Goal: Task Accomplishment & Management: Manage account settings

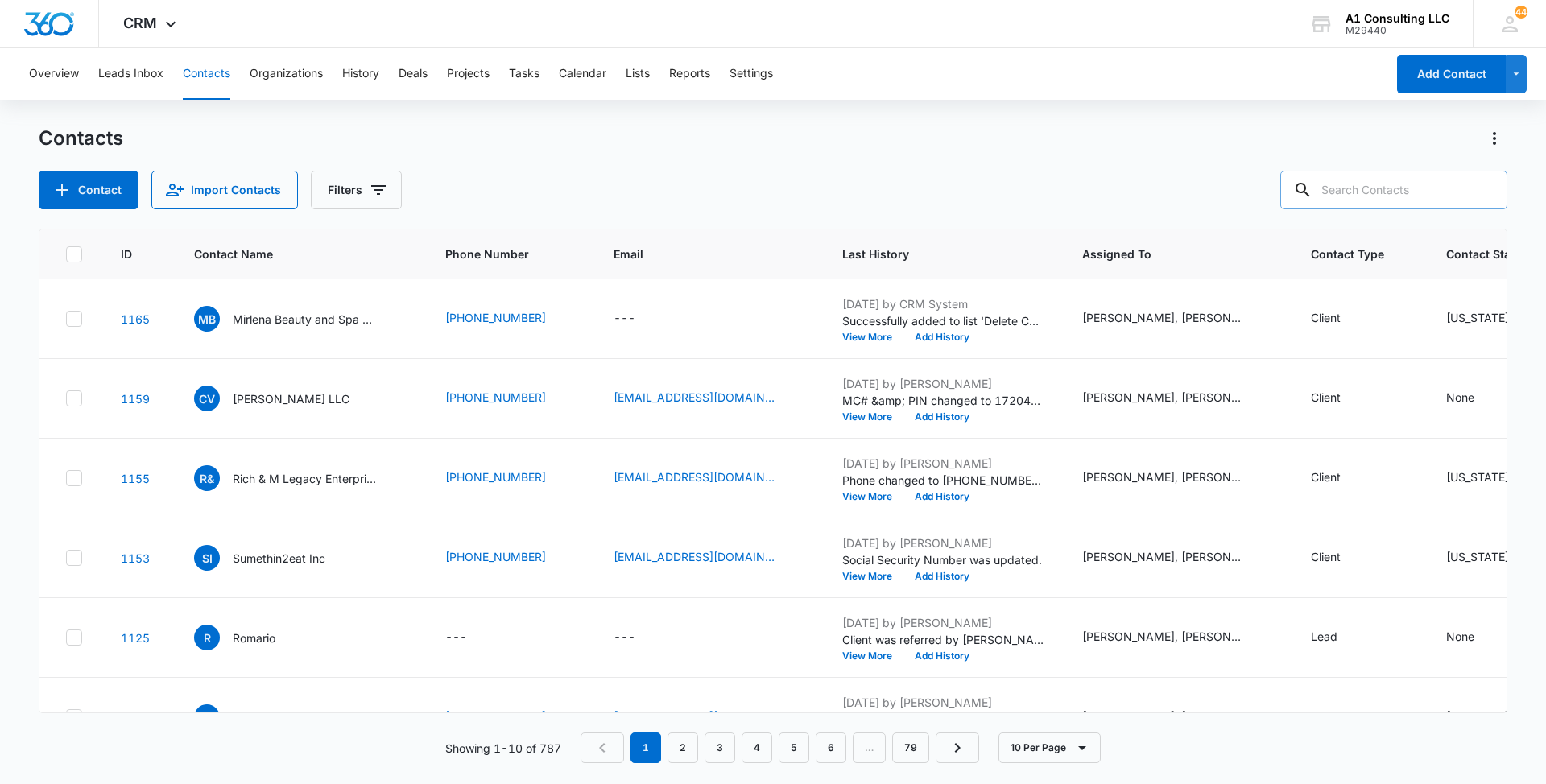
click at [1398, 190] on input "text" at bounding box center [1394, 189] width 227 height 39
paste input "Grade A Logistics LLC"
type input "Grade A Logistics LLC"
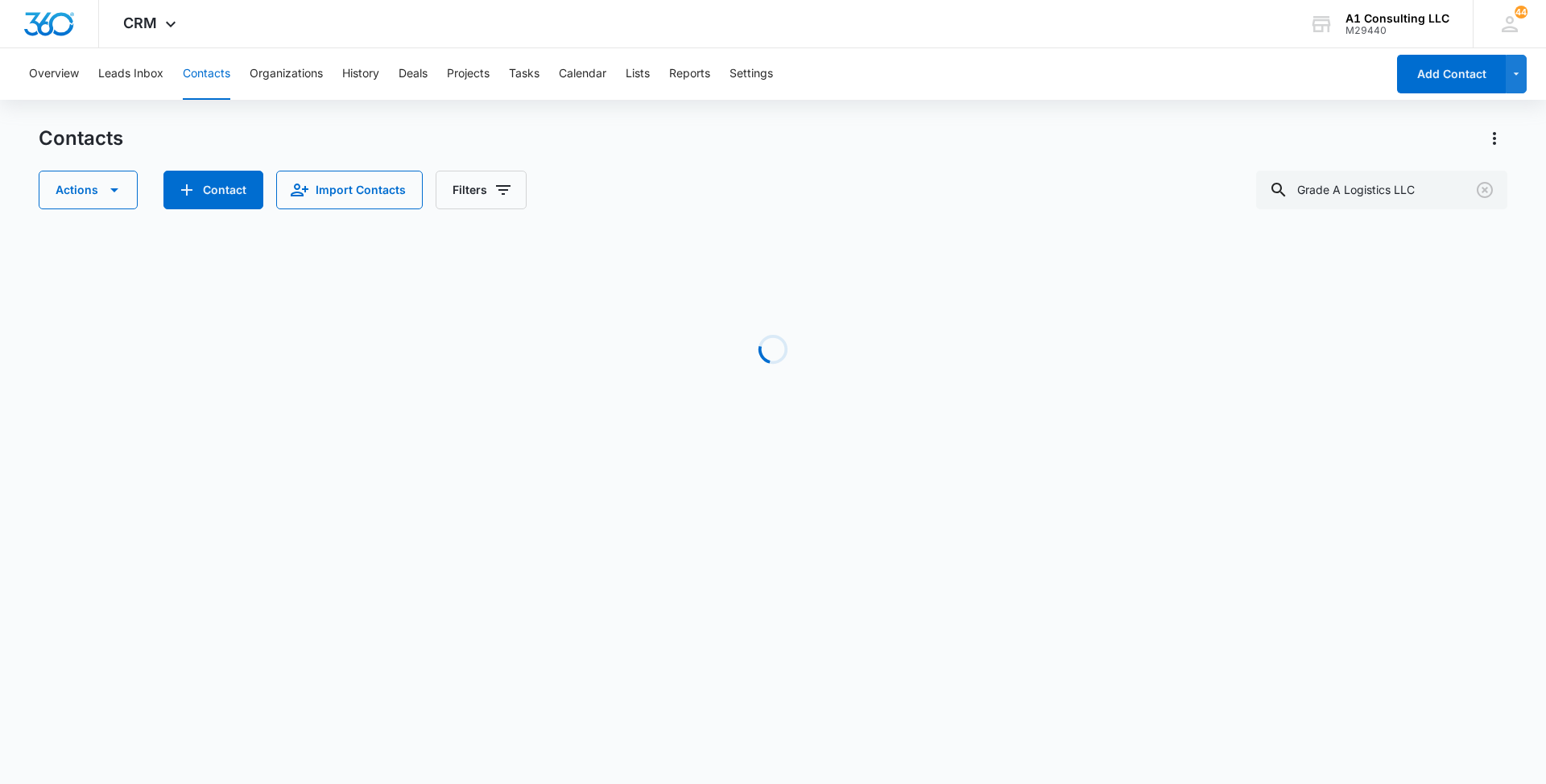
click at [857, 202] on div "Actions Contact Import Contacts Filters Grade A Logistics LLC" at bounding box center [773, 189] width 1469 height 39
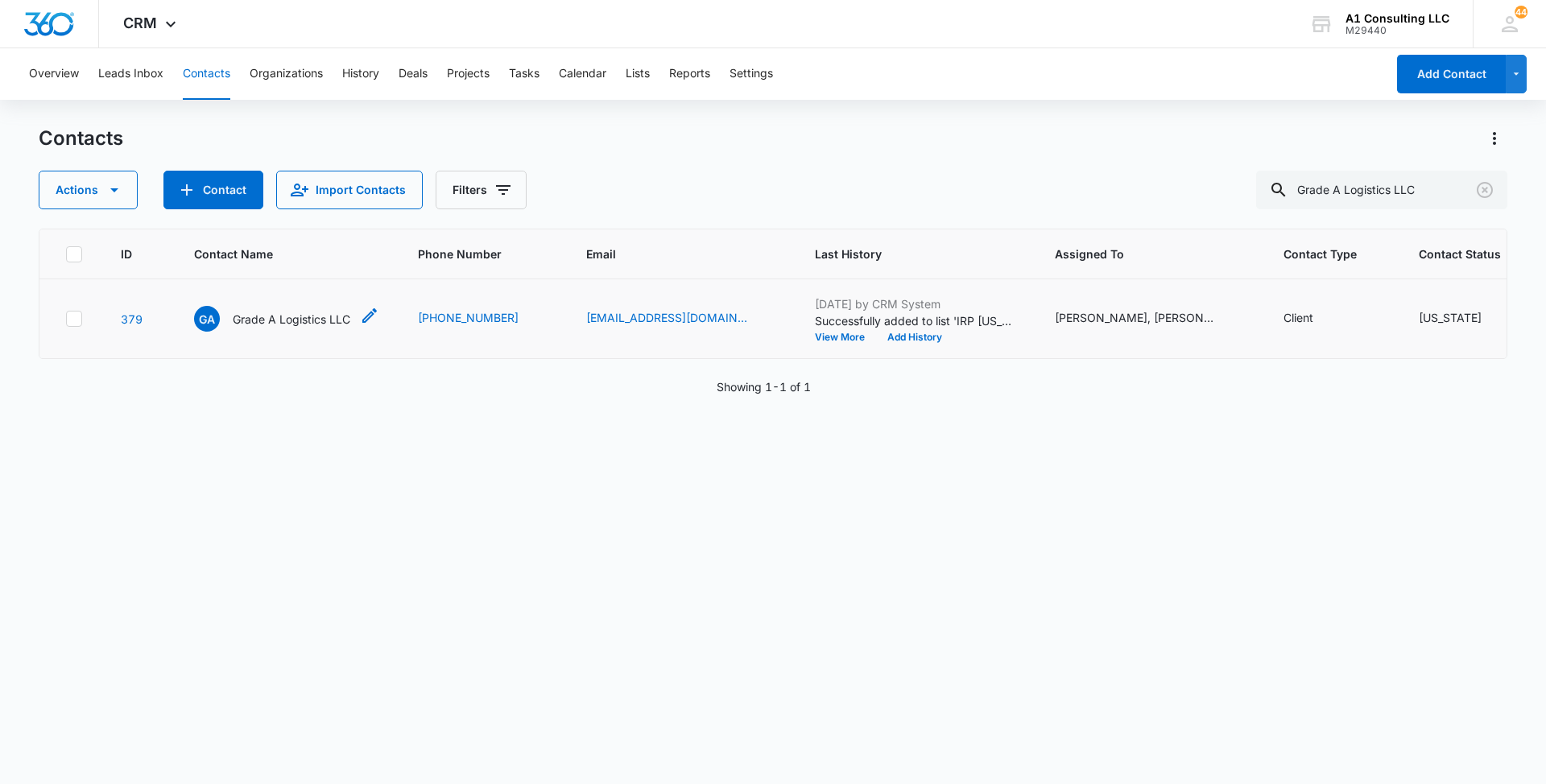
click at [282, 327] on p "Grade A Logistics LLC" at bounding box center [291, 319] width 117 height 17
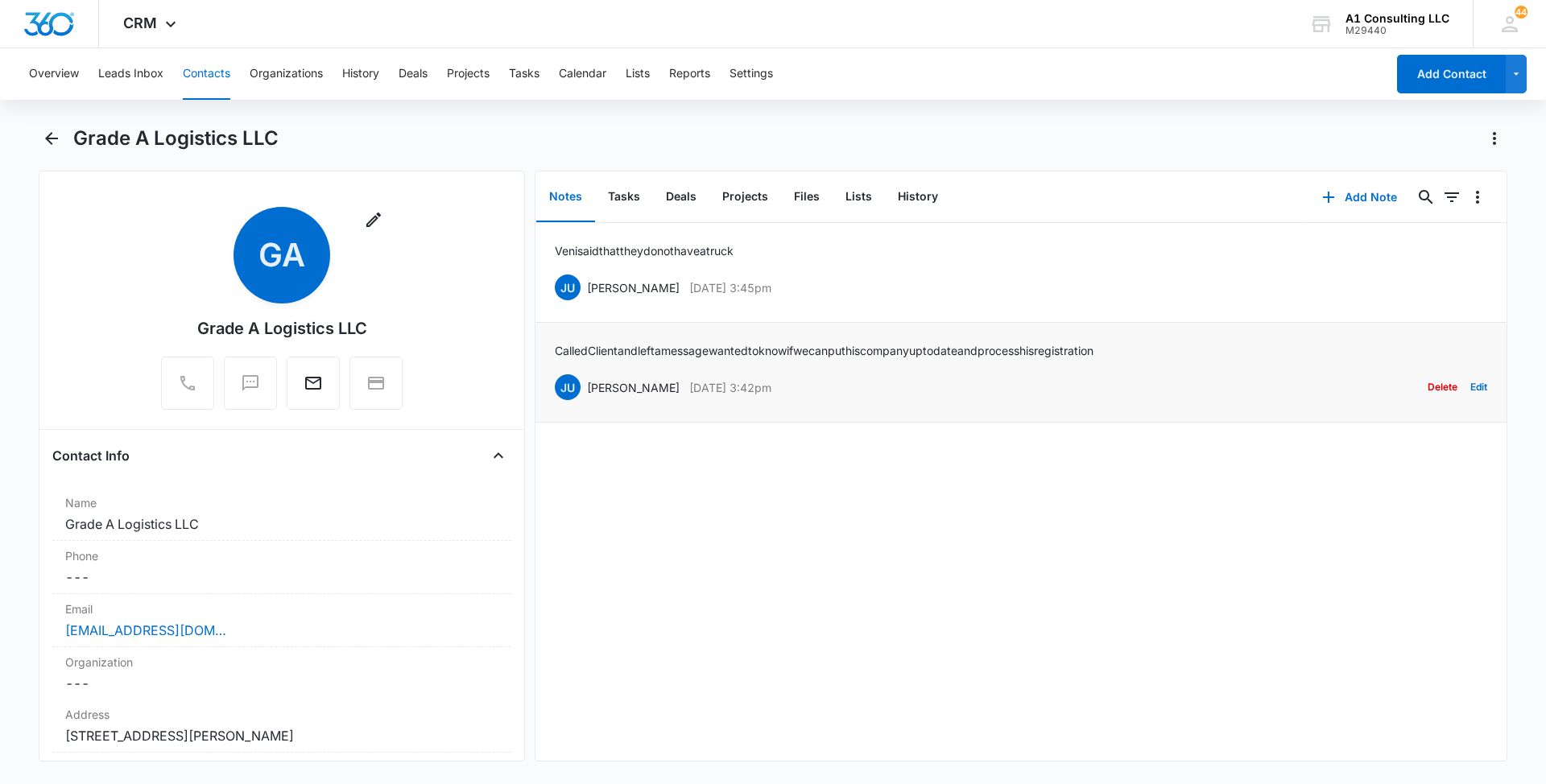
drag, startPoint x: 794, startPoint y: 385, endPoint x: 590, endPoint y: 385, distance: 204.0
click at [590, 385] on div "JU [PERSON_NAME] [DATE] 3:42pm Delete Edit" at bounding box center [1021, 387] width 932 height 31
copy div "[PERSON_NAME] [DATE] 3:42pm"
drag, startPoint x: 1095, startPoint y: 348, endPoint x: 554, endPoint y: 349, distance: 541.0
click at [554, 349] on li "Called Client and left a message wanted to know if we can put his company up to…" at bounding box center [1021, 372] width 971 height 100
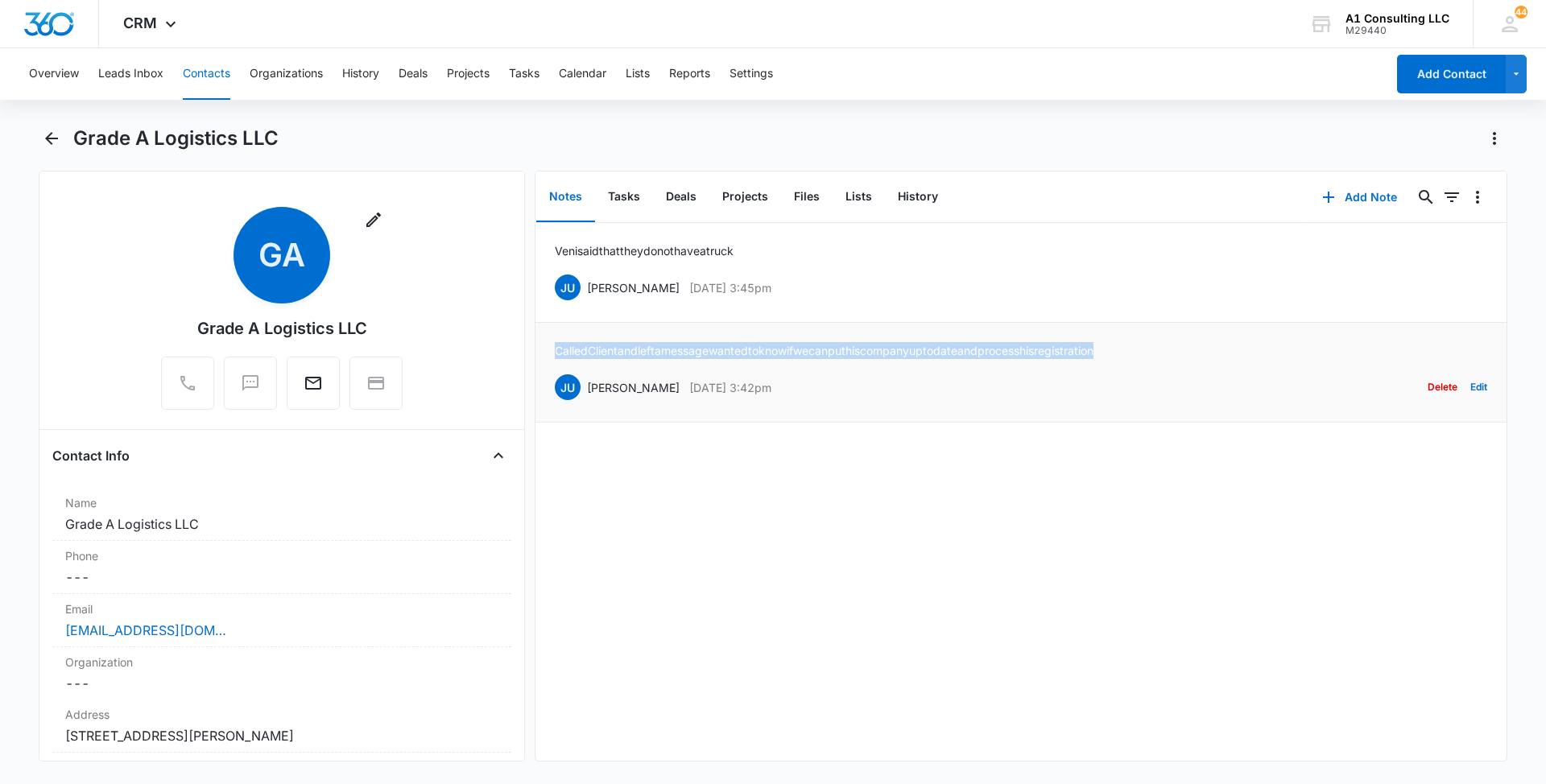
copy p "Called Client and left a message wanted to know if we can put his company up to…"
drag, startPoint x: 778, startPoint y: 289, endPoint x: 589, endPoint y: 287, distance: 189.0
click at [589, 287] on div "JU [PERSON_NAME] [DATE] 3:45pm Delete Edit" at bounding box center [1021, 287] width 932 height 31
copy div "[PERSON_NAME] [DATE] 3:45pm"
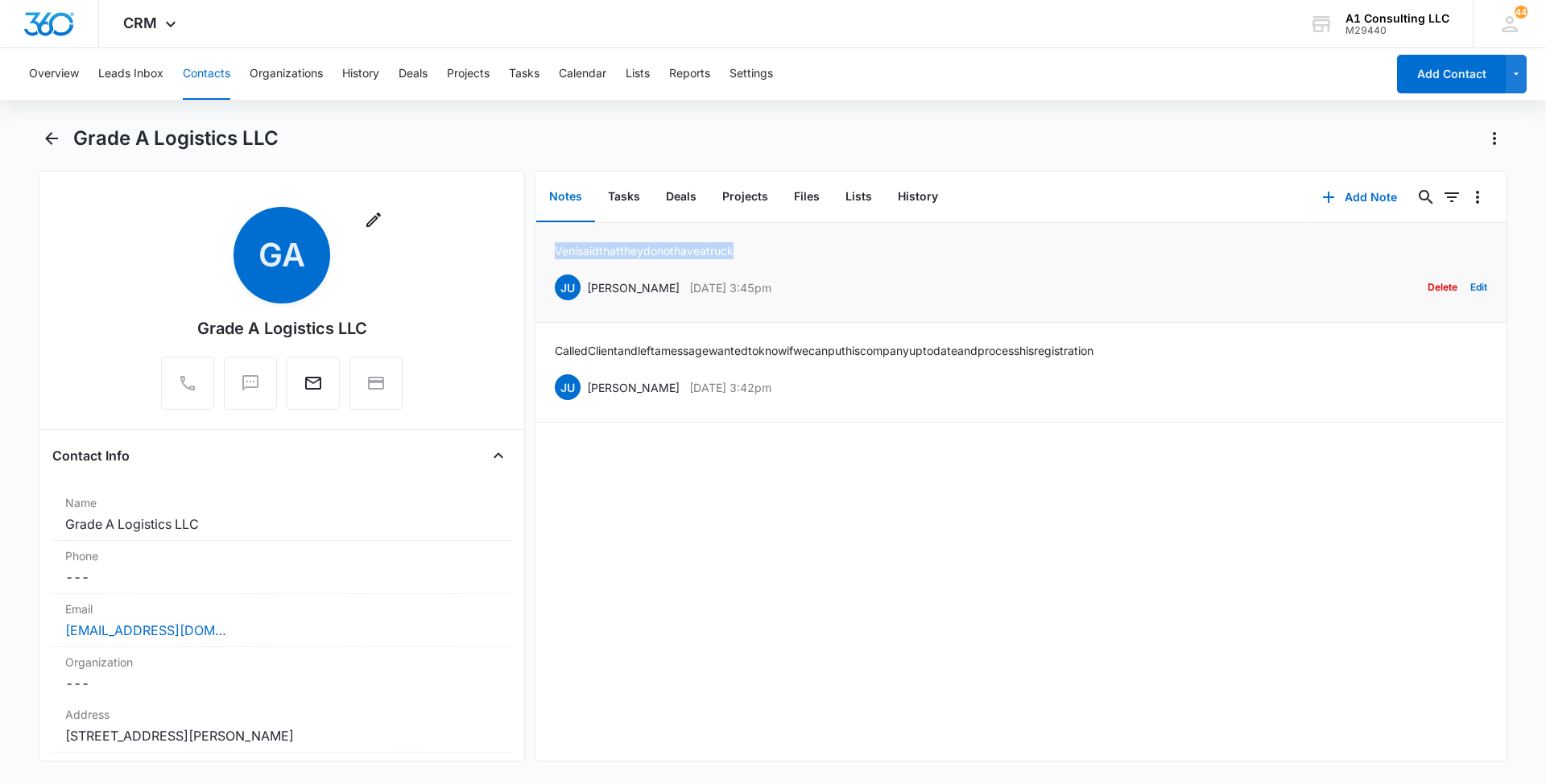
drag, startPoint x: 763, startPoint y: 240, endPoint x: 551, endPoint y: 239, distance: 212.0
click at [551, 239] on li "[PERSON_NAME] said that they do not have a truck JU [PERSON_NAME] [DATE] 3:45pm…" at bounding box center [1021, 273] width 971 height 100
copy p "[PERSON_NAME] said that they do not have a truck"
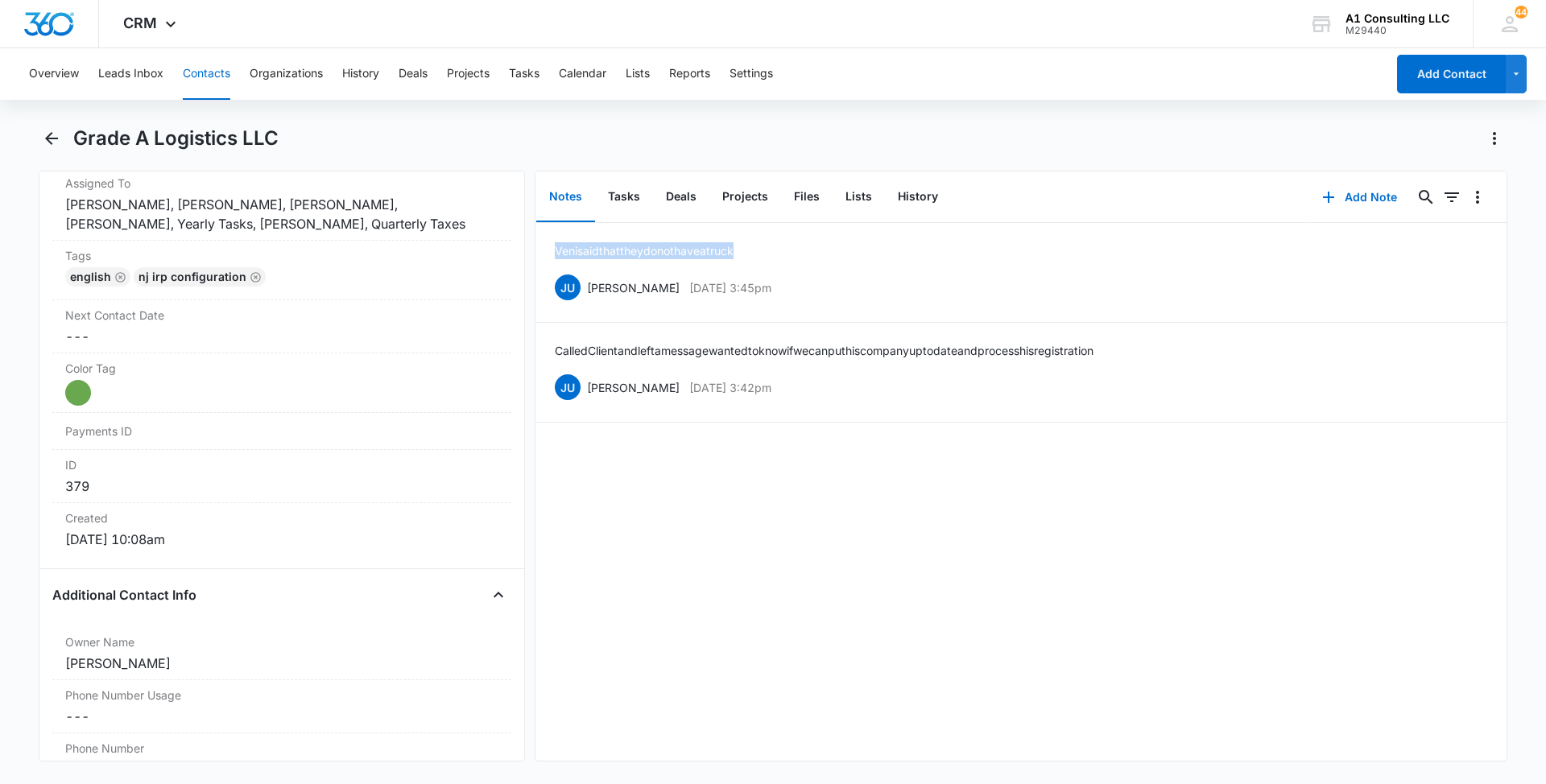
scroll to position [834, 0]
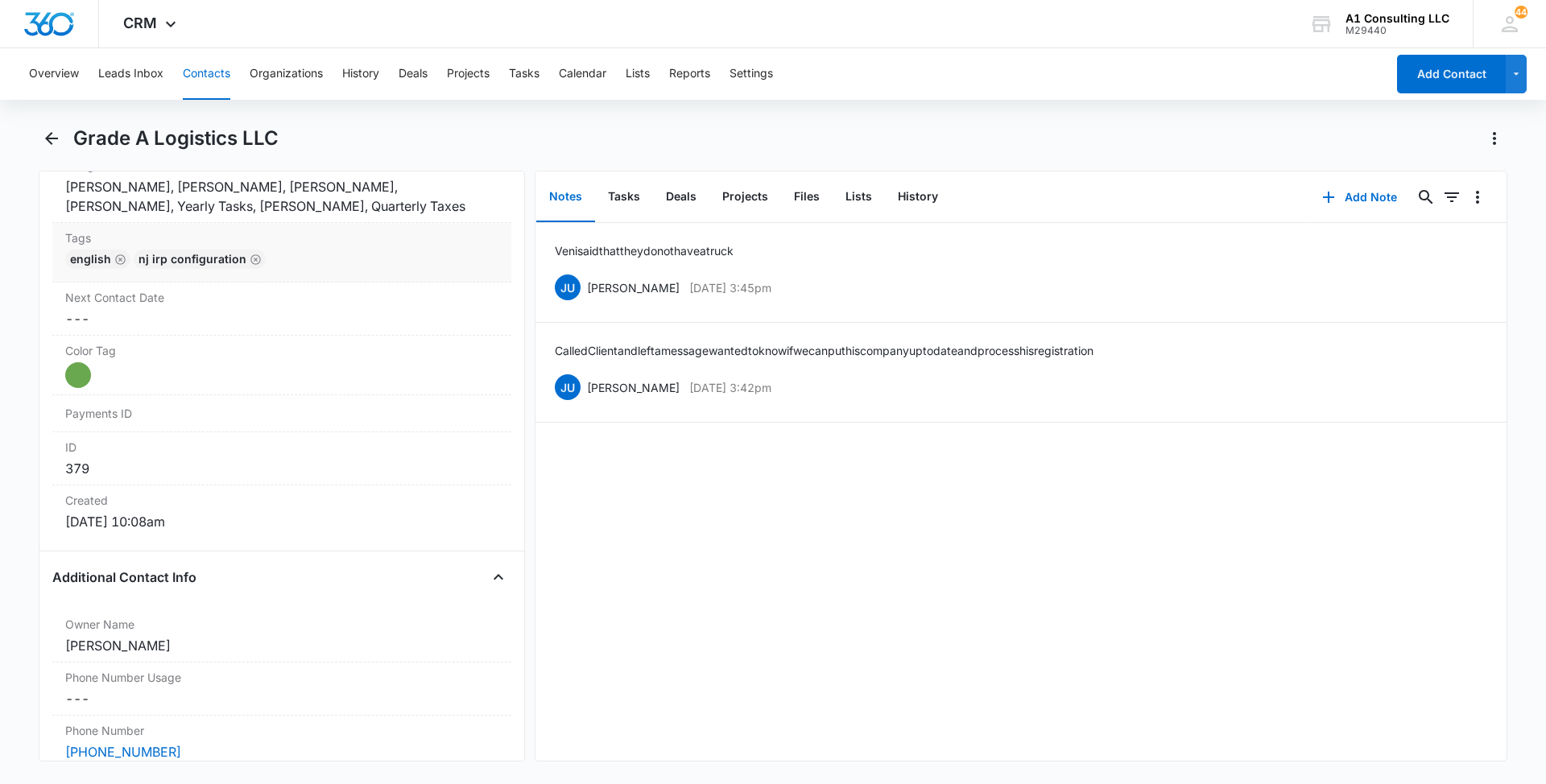
click at [410, 256] on div "English NJ IRP CONFIGURATION" at bounding box center [282, 262] width 433 height 26
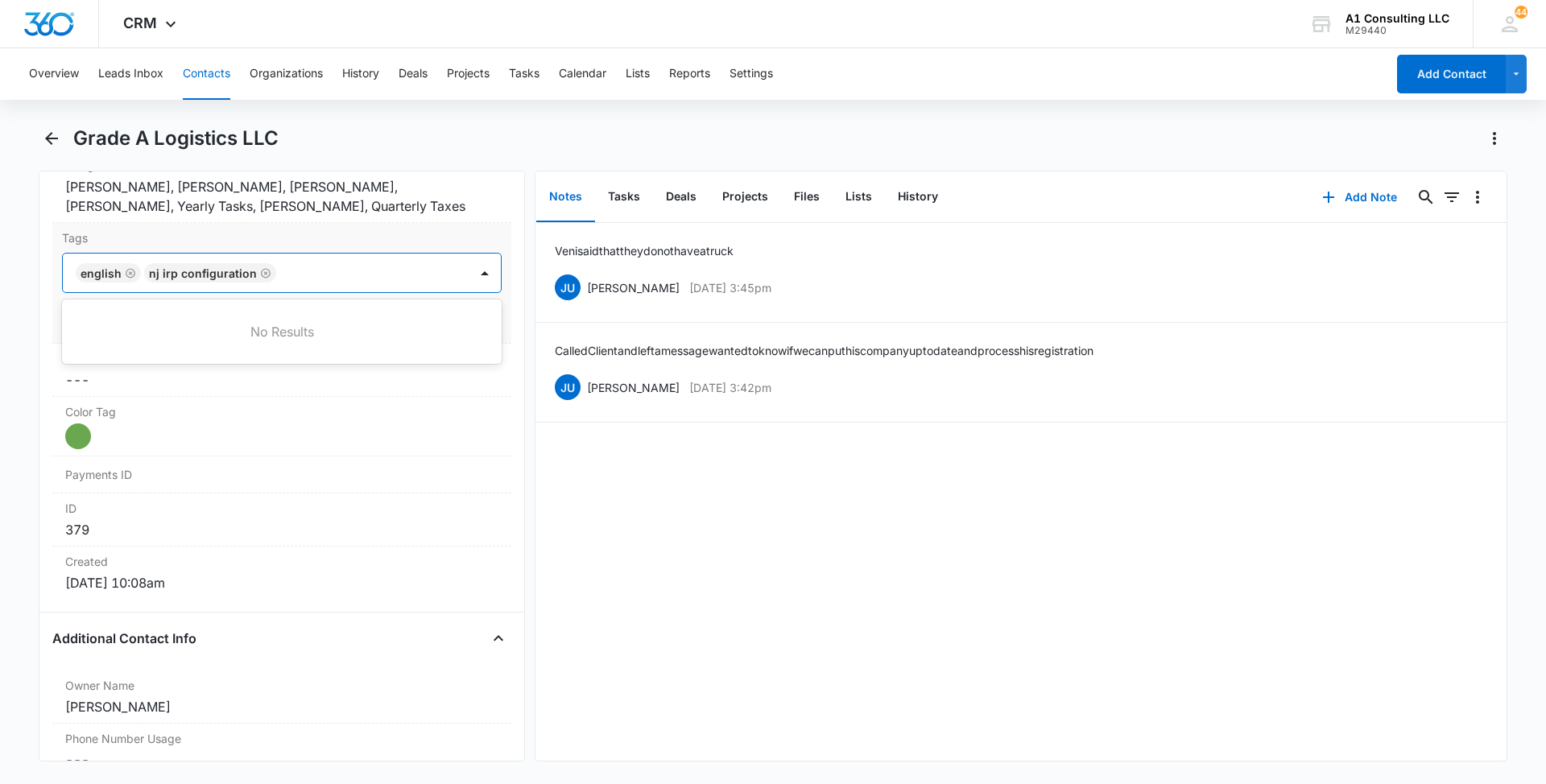
click at [378, 274] on div at bounding box center [374, 272] width 186 height 22
type input "gh"
click at [174, 356] on div "GHL Conversion" at bounding box center [280, 360] width 398 height 17
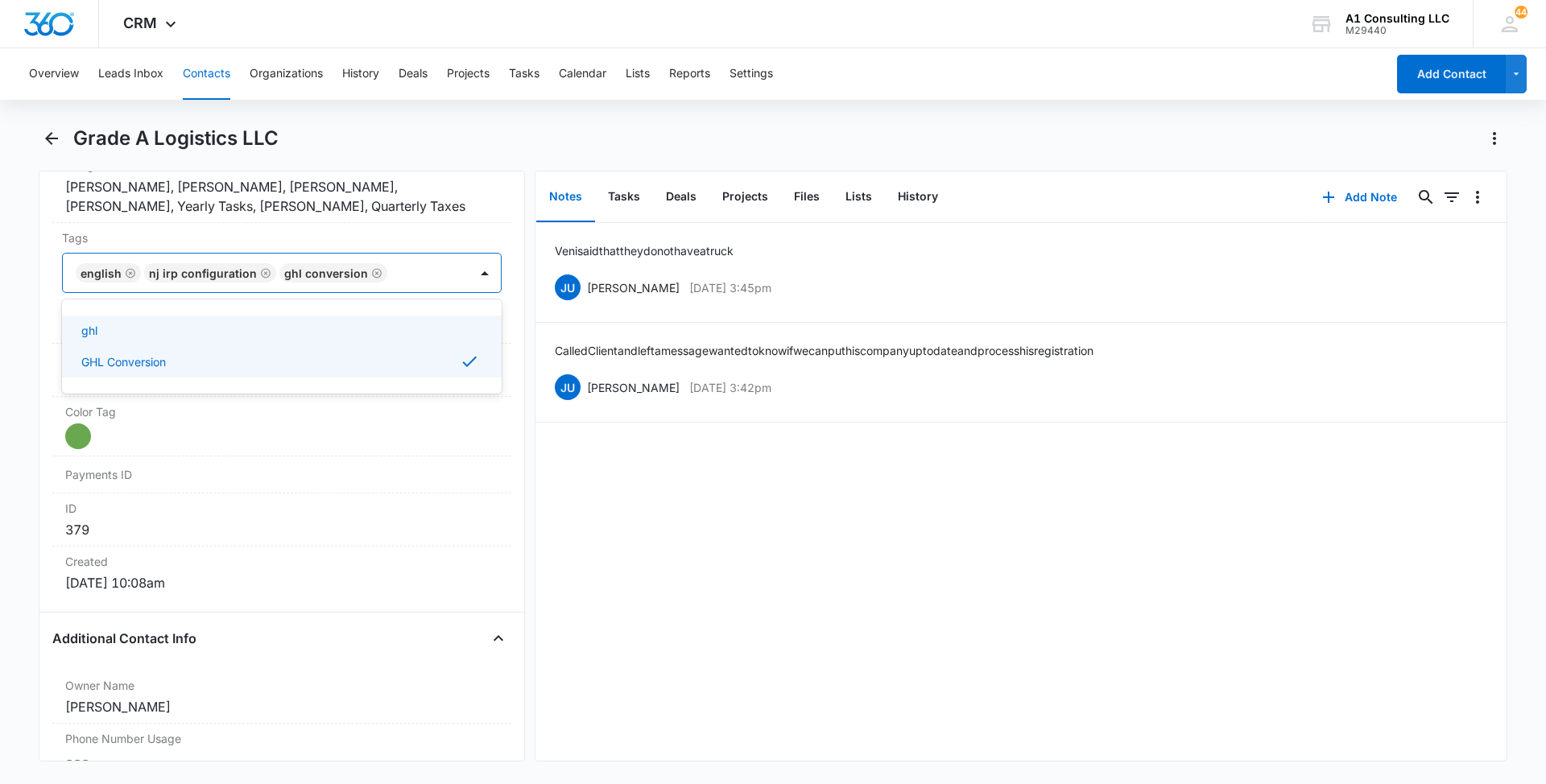
click at [0, 323] on main "Grade A Logistics LLC Remove GA Grade A Logistics LLC Contact Info Name Cancel …" at bounding box center [773, 453] width 1546 height 656
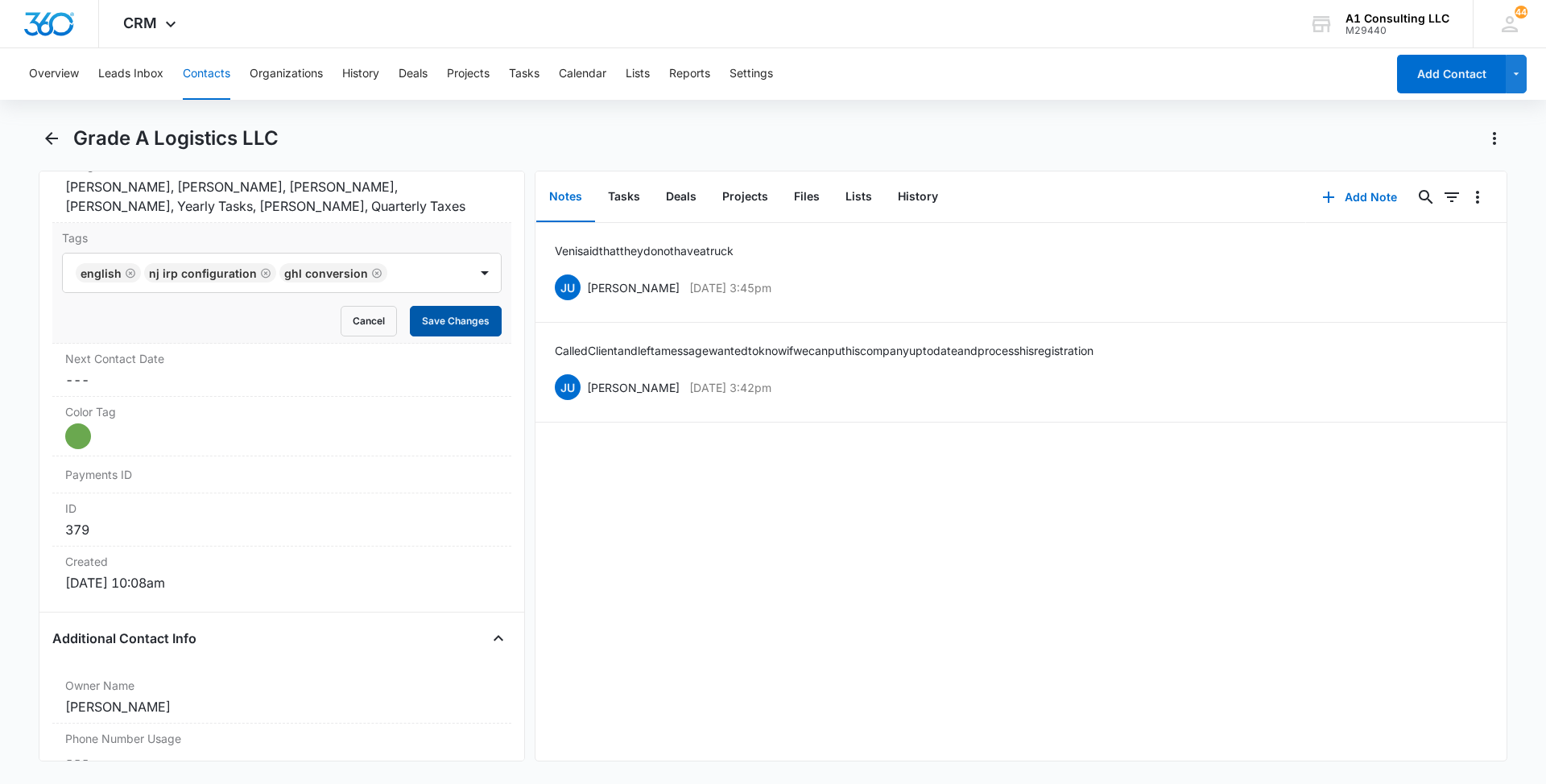
click at [433, 317] on button "Save Changes" at bounding box center [456, 321] width 92 height 31
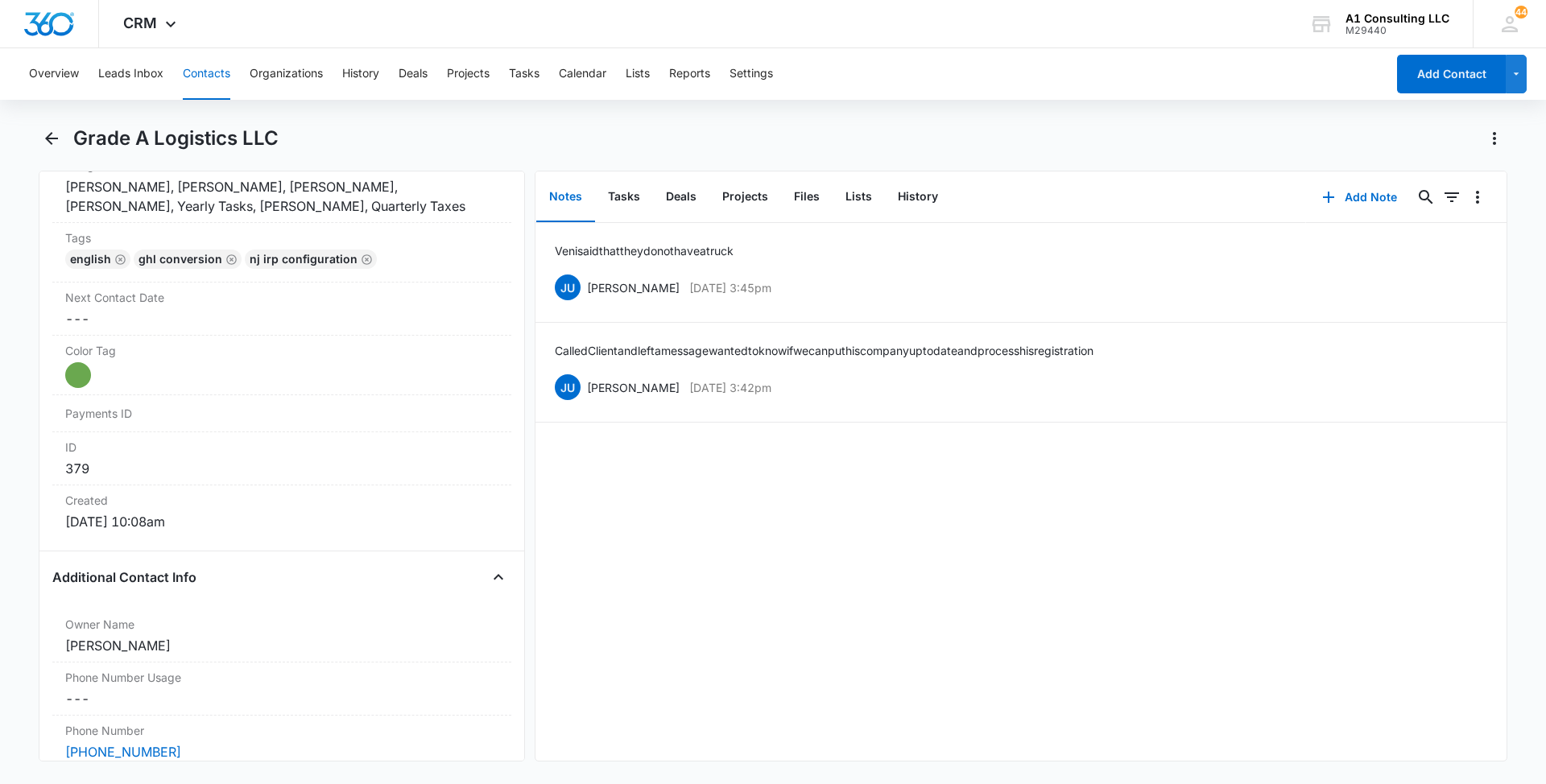
click at [217, 71] on button "Contacts" at bounding box center [206, 74] width 47 height 51
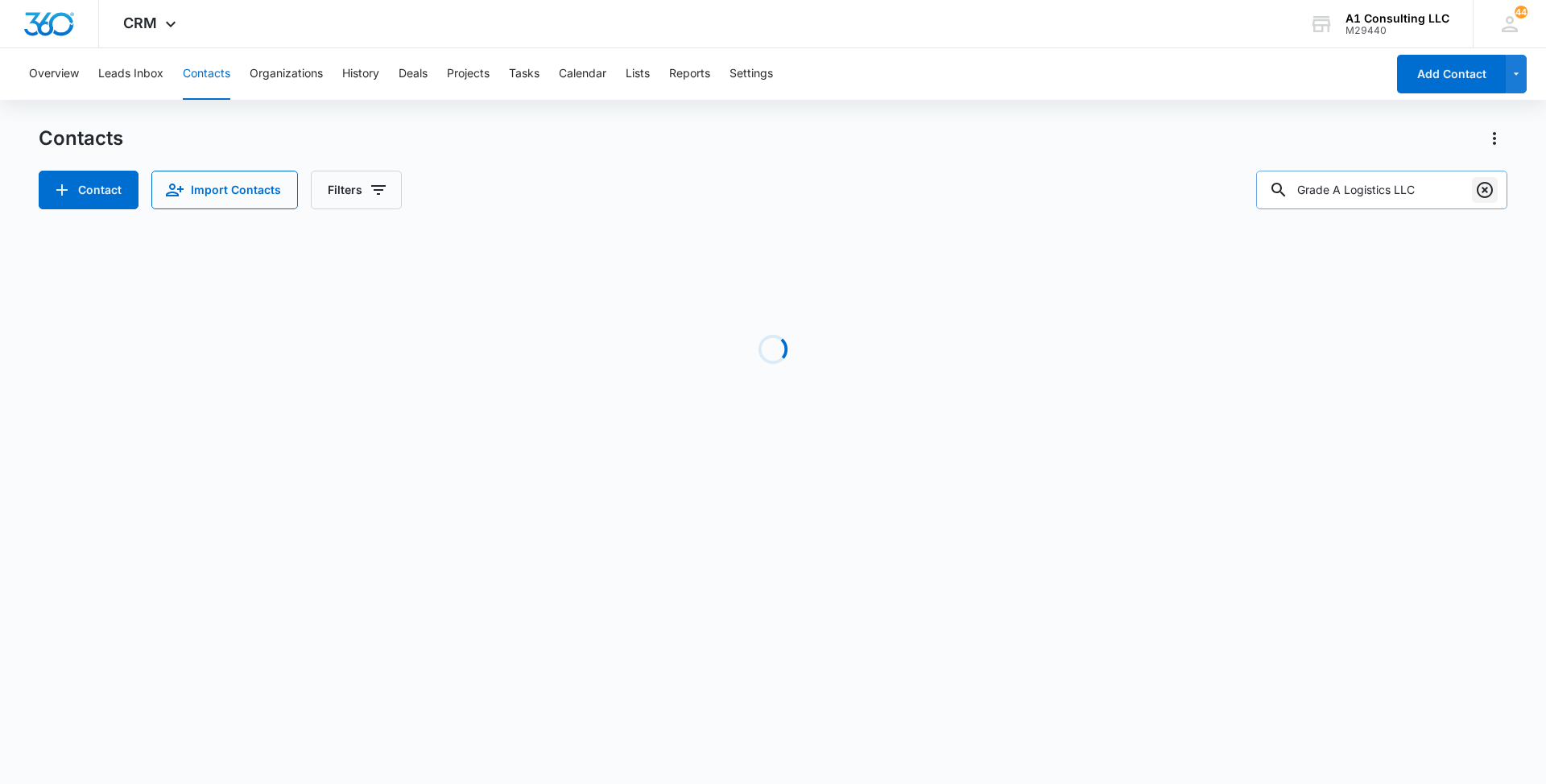
click at [1483, 185] on icon "Clear" at bounding box center [1485, 189] width 19 height 19
paste input "Lulus Trucking LLC"
type input "Lulus Trucking LLC"
click at [931, 139] on div "Contacts" at bounding box center [773, 138] width 1469 height 26
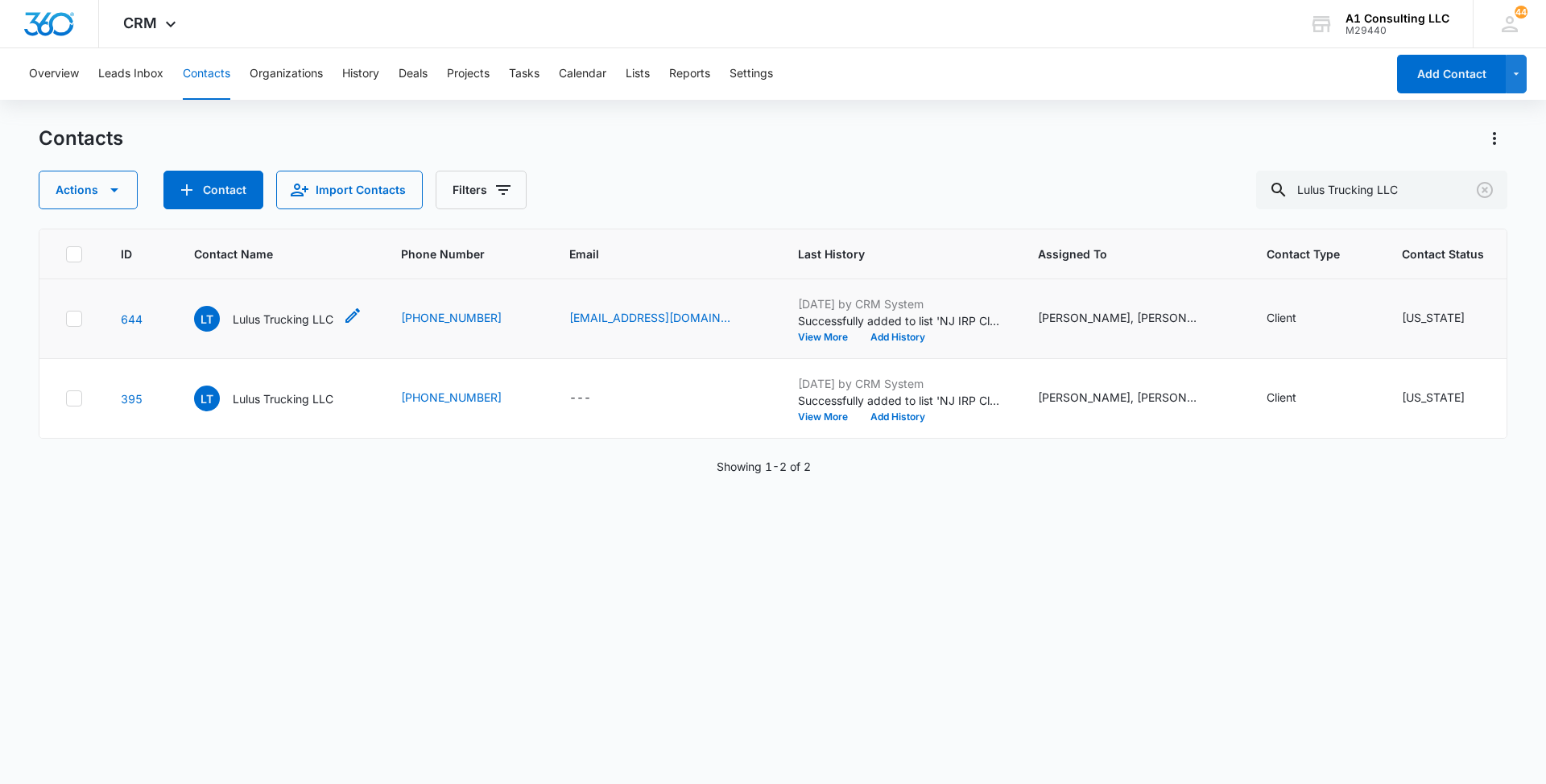
click at [304, 327] on p "Lulus Trucking LLC" at bounding box center [283, 319] width 101 height 17
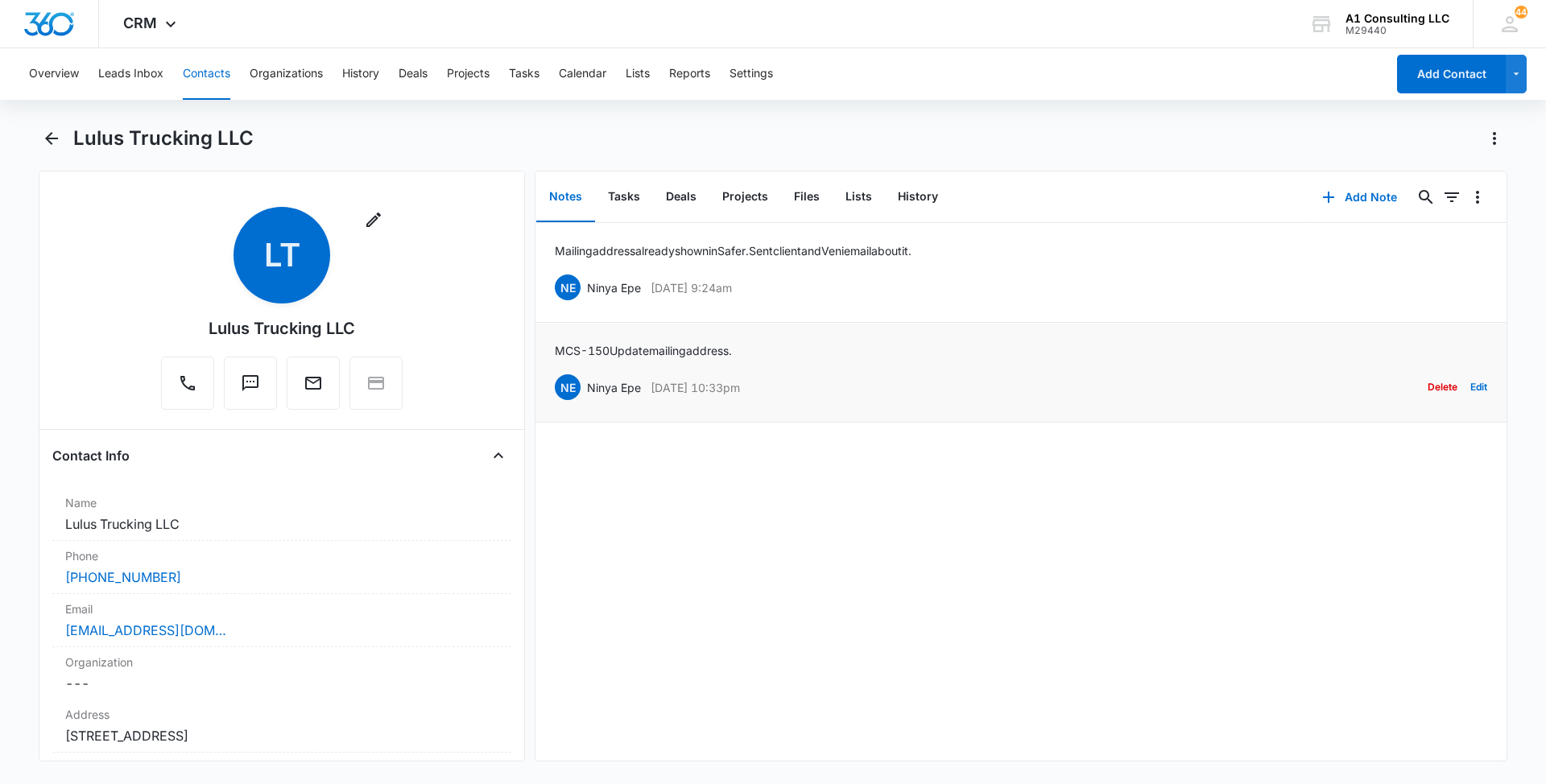
drag, startPoint x: 726, startPoint y: 385, endPoint x: 592, endPoint y: 393, distance: 134.2
click at [592, 393] on div "NE Ninya Epe May 24, 2023 at 10:33pm Delete Edit" at bounding box center [1021, 387] width 932 height 31
drag, startPoint x: 592, startPoint y: 393, endPoint x: 658, endPoint y: 485, distance: 113.2
click at [658, 485] on div "Mailing address already shown in Safer. Sent client and Veni email about it. NE…" at bounding box center [1021, 492] width 971 height 538
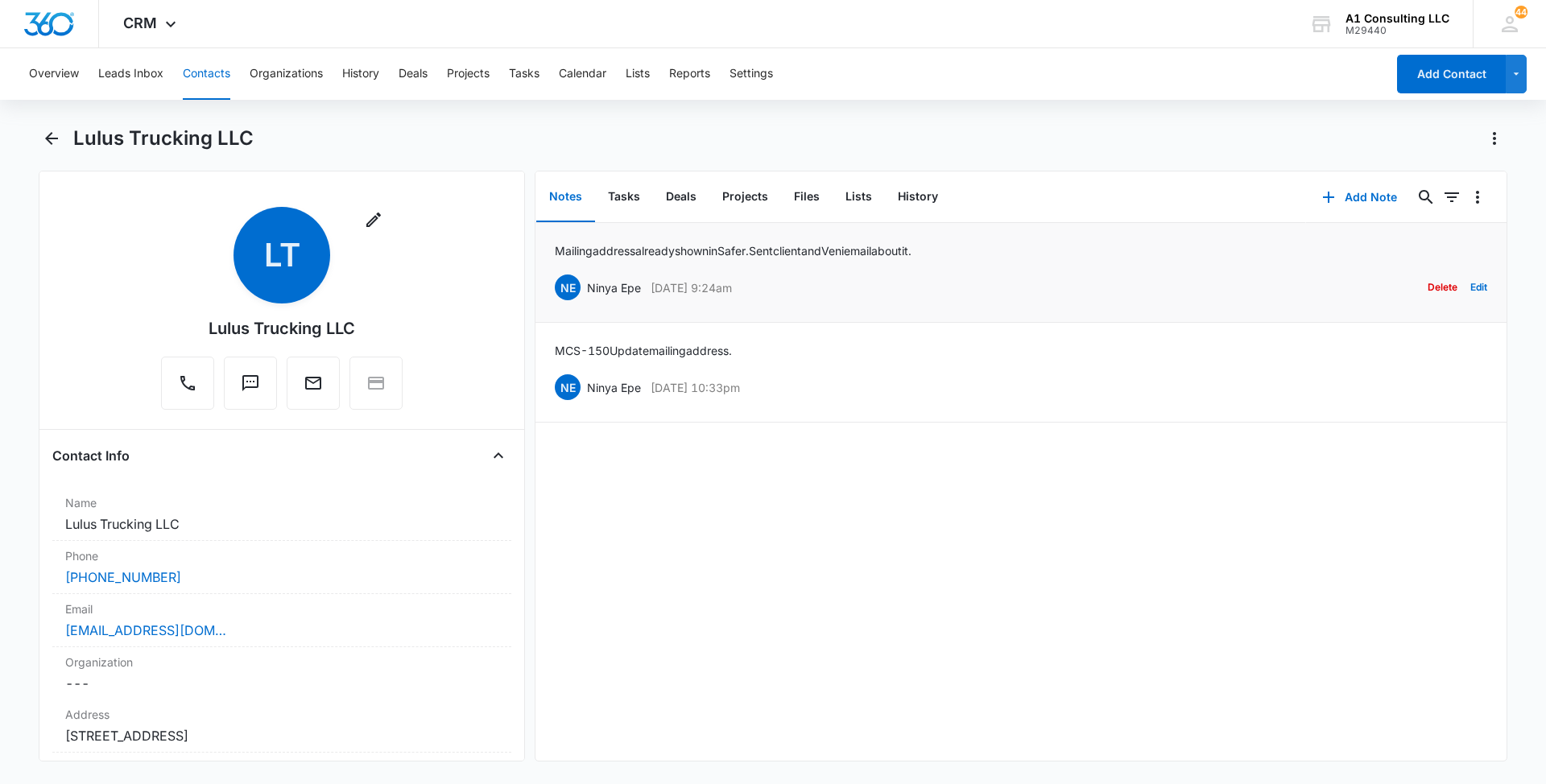
click at [958, 296] on div "NE Ninya Epe May 25, 2023 at 9:24am Delete Edit" at bounding box center [1021, 287] width 932 height 31
drag, startPoint x: 802, startPoint y: 390, endPoint x: 591, endPoint y: 390, distance: 211.0
click at [591, 390] on div "NE Ninya Epe May 24, 2023 at 10:33pm Delete Edit" at bounding box center [1021, 387] width 932 height 31
copy div "Ninya Epe May 24, 2023 at 10:33pm"
drag, startPoint x: 749, startPoint y: 348, endPoint x: 555, endPoint y: 359, distance: 194.3
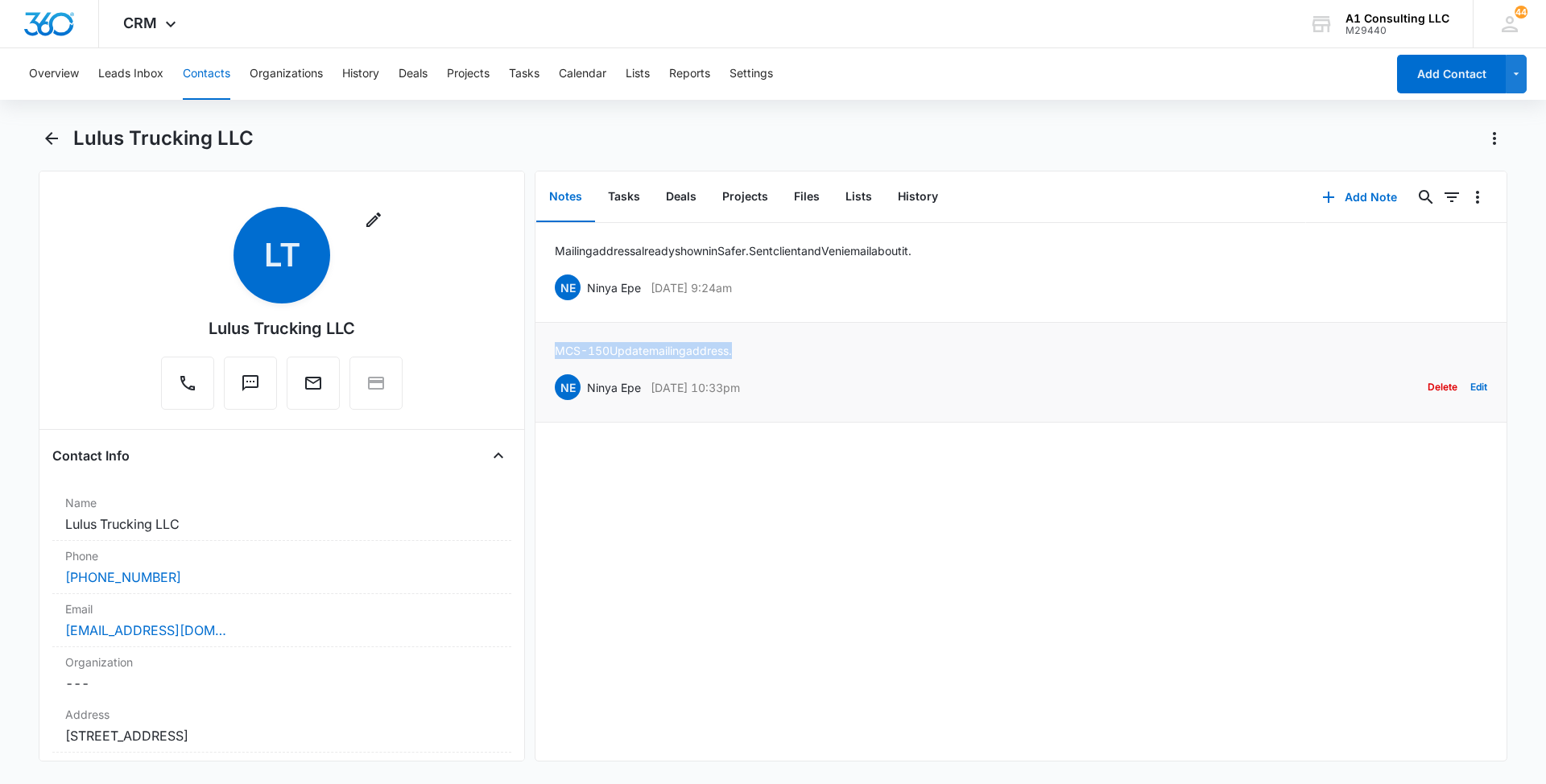
click at [555, 359] on div "MCS-150 Update mailing address. NE Ninya Epe May 24, 2023 at 10:33pm Delete Edit" at bounding box center [1021, 372] width 932 height 60
copy p "MCS-150 Update mailing address."
drag, startPoint x: 790, startPoint y: 285, endPoint x: 589, endPoint y: 280, distance: 201.1
click at [589, 280] on div "NE Ninya Epe May 25, 2023 at 9:24am Delete Edit" at bounding box center [1021, 287] width 932 height 31
copy div "Ninya Epe May 25, 2023 at 9:24am"
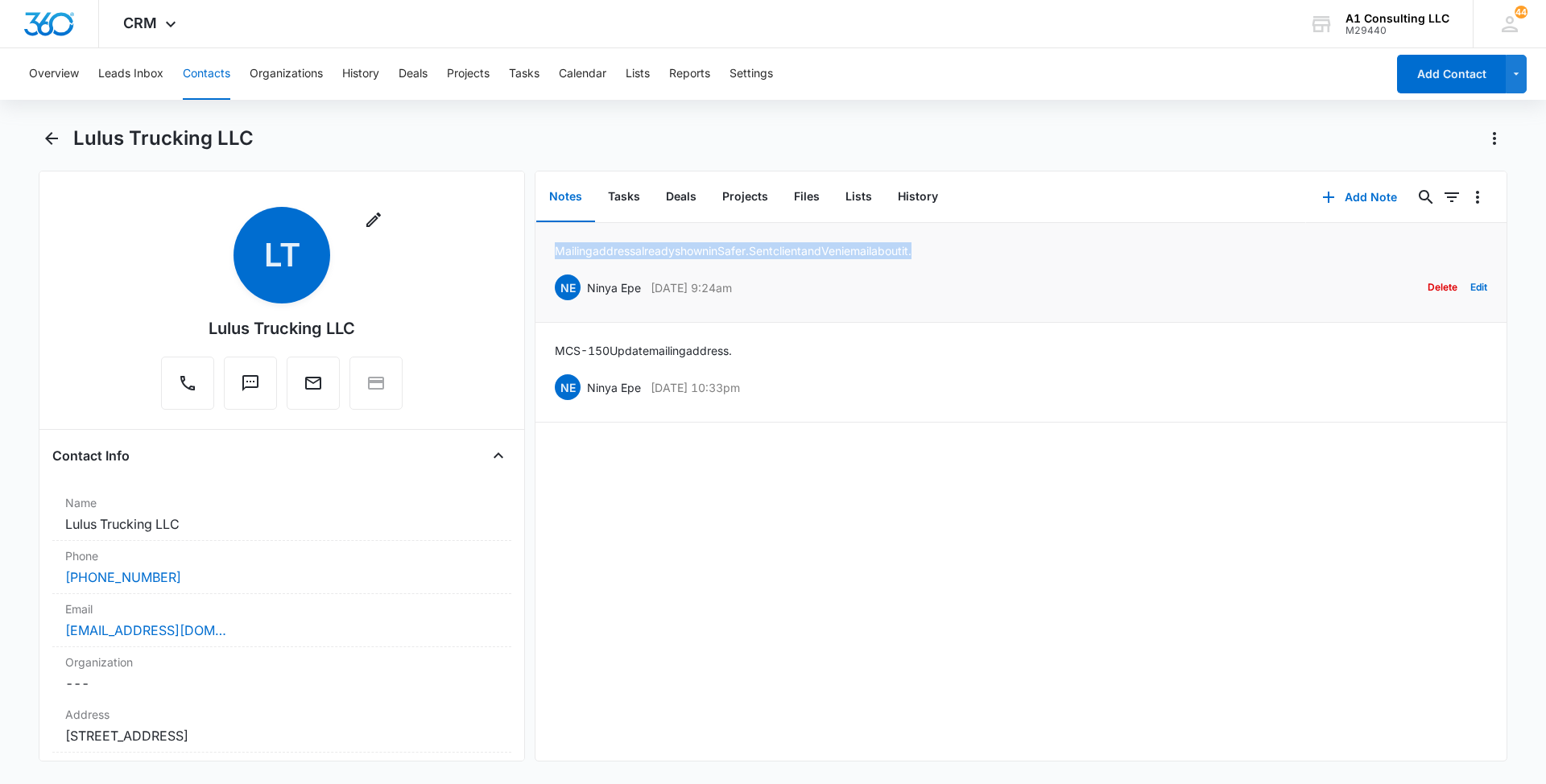
drag, startPoint x: 816, startPoint y: 244, endPoint x: 552, endPoint y: 242, distance: 264.0
click at [552, 242] on li "Mailing address already shown in Safer. Sent client and Veni email about it. NE…" at bounding box center [1021, 273] width 971 height 100
copy p "Mailing address already shown in Safer. Sent client and Veni email about it."
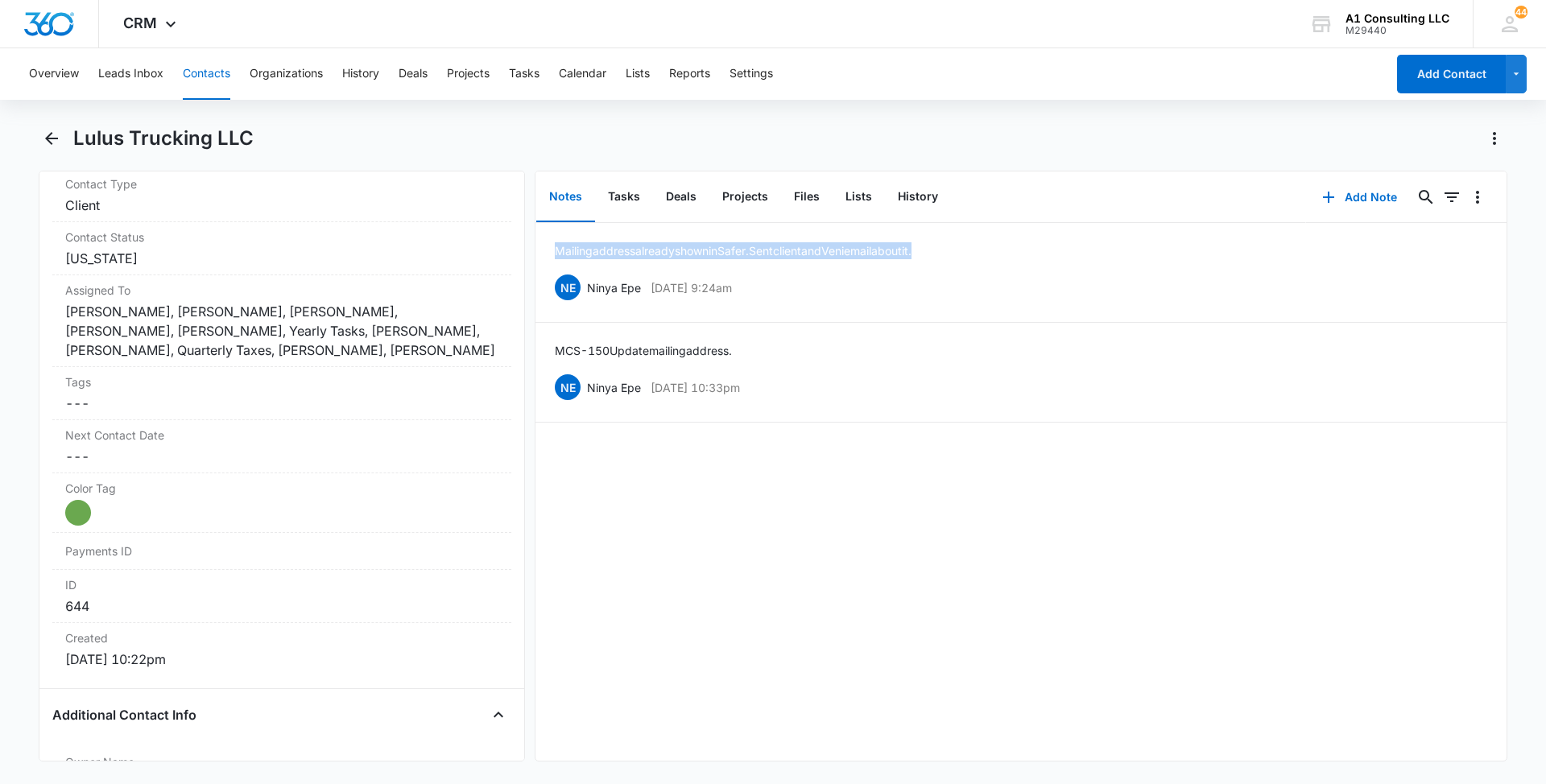
scroll to position [719, 0]
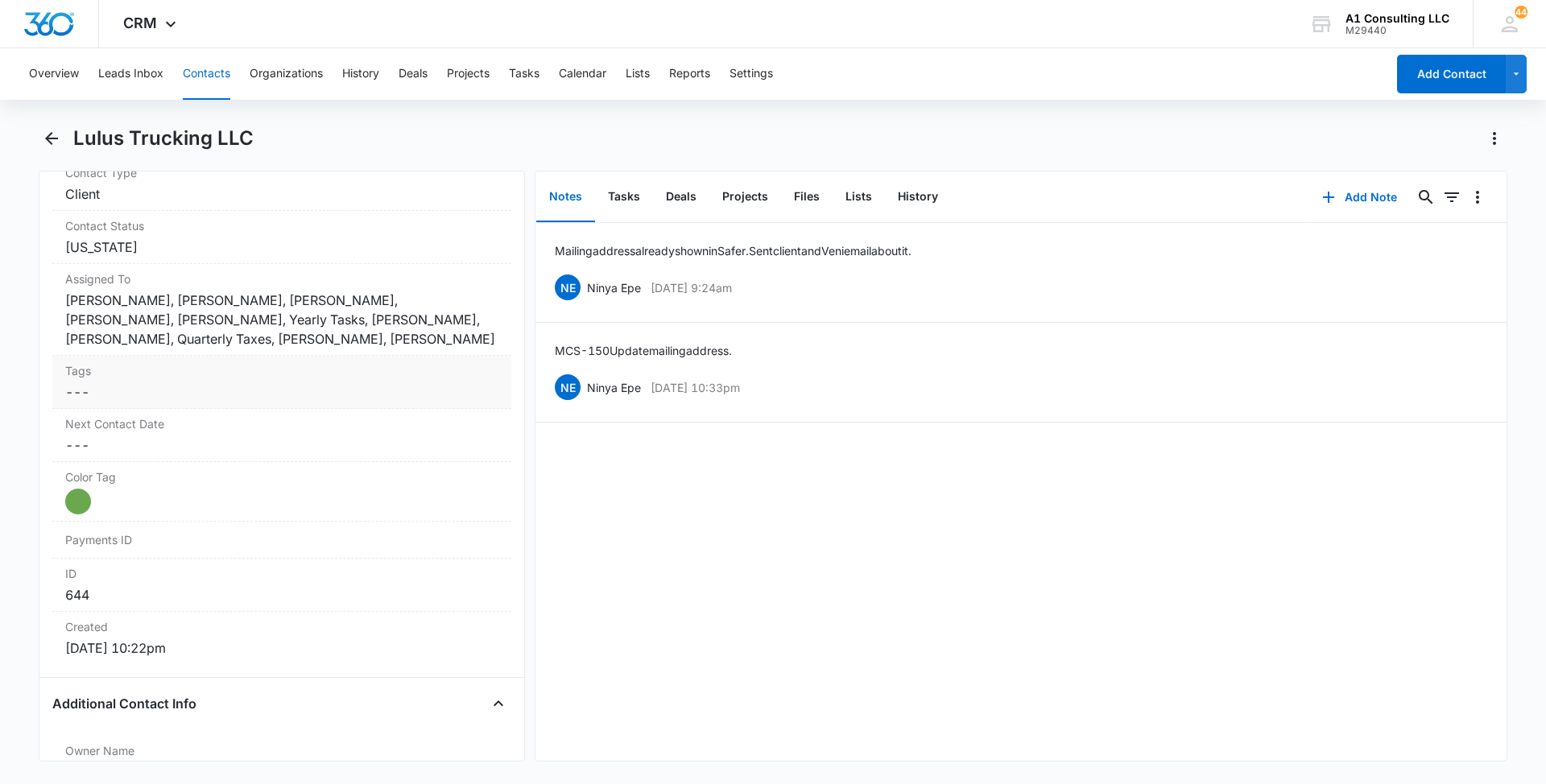
click at [345, 385] on dd "Cancel Save Changes ---" at bounding box center [282, 391] width 433 height 19
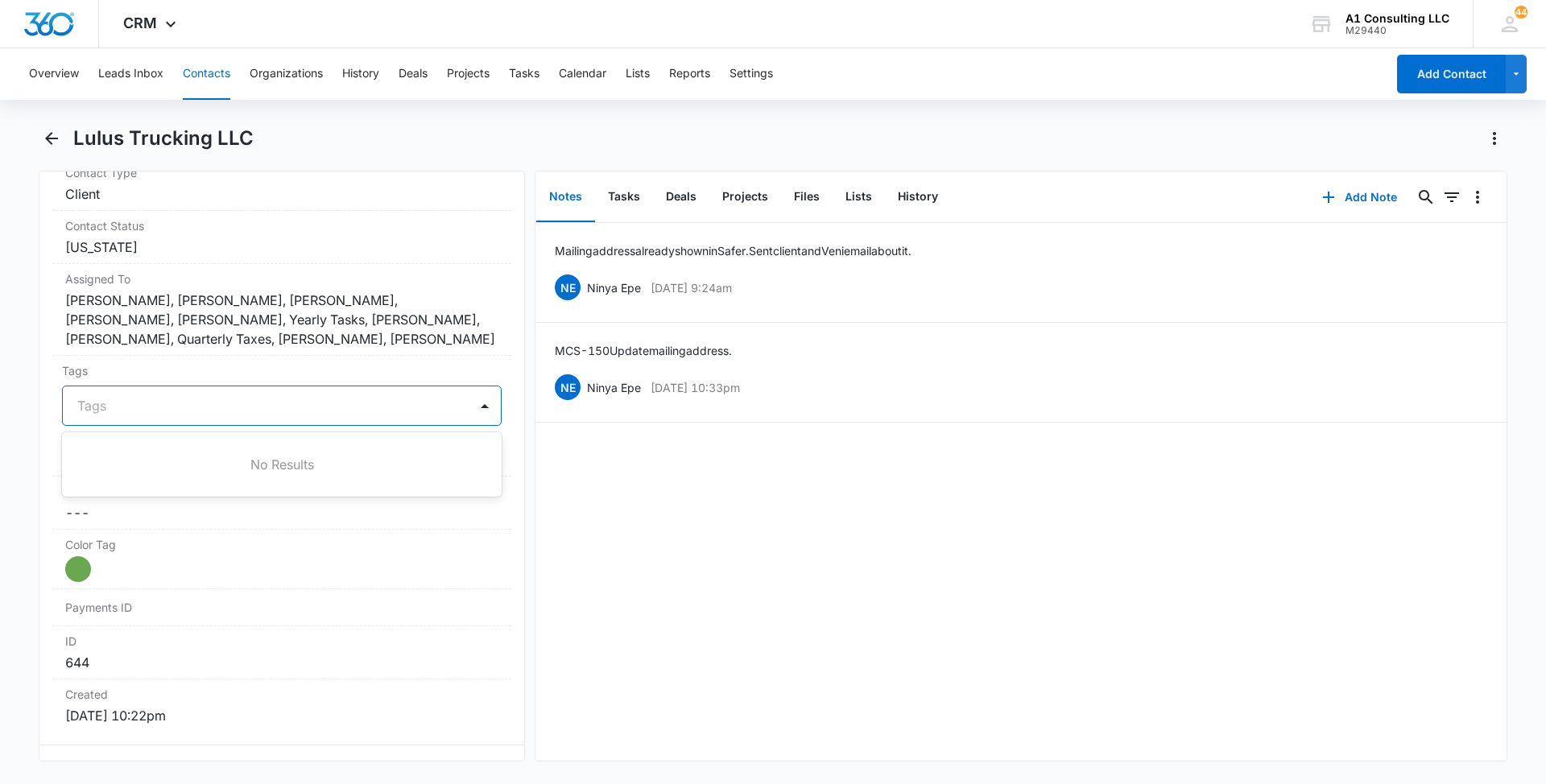
click at [299, 414] on div at bounding box center [271, 405] width 390 height 22
type input "gh"
click at [130, 486] on p "GHL Conversion" at bounding box center [123, 493] width 84 height 17
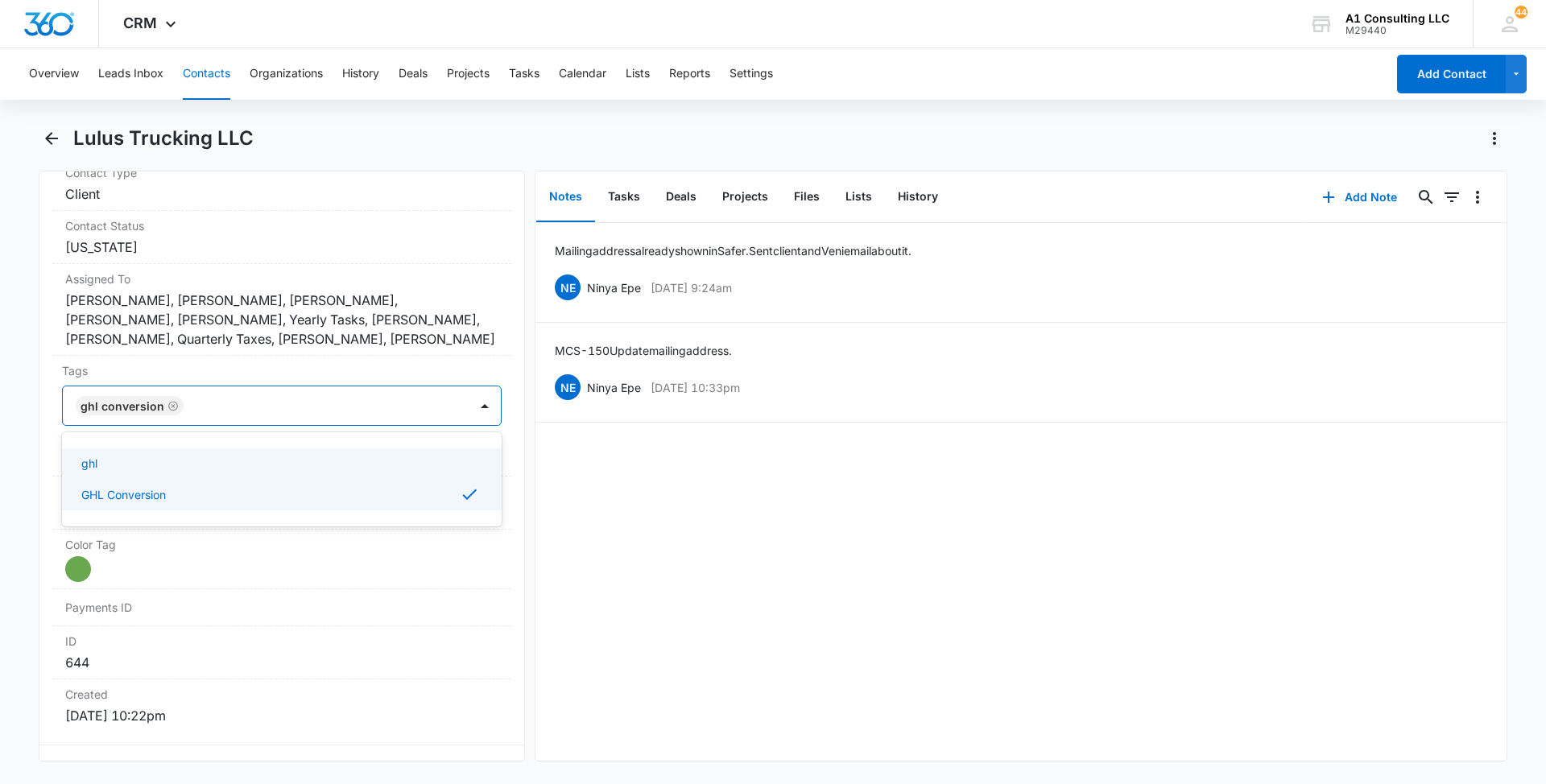
click at [0, 442] on main "Lulus Trucking LLC Remove LT Lulus Trucking LLC Contact Info Name Cancel Save C…" at bounding box center [773, 453] width 1546 height 656
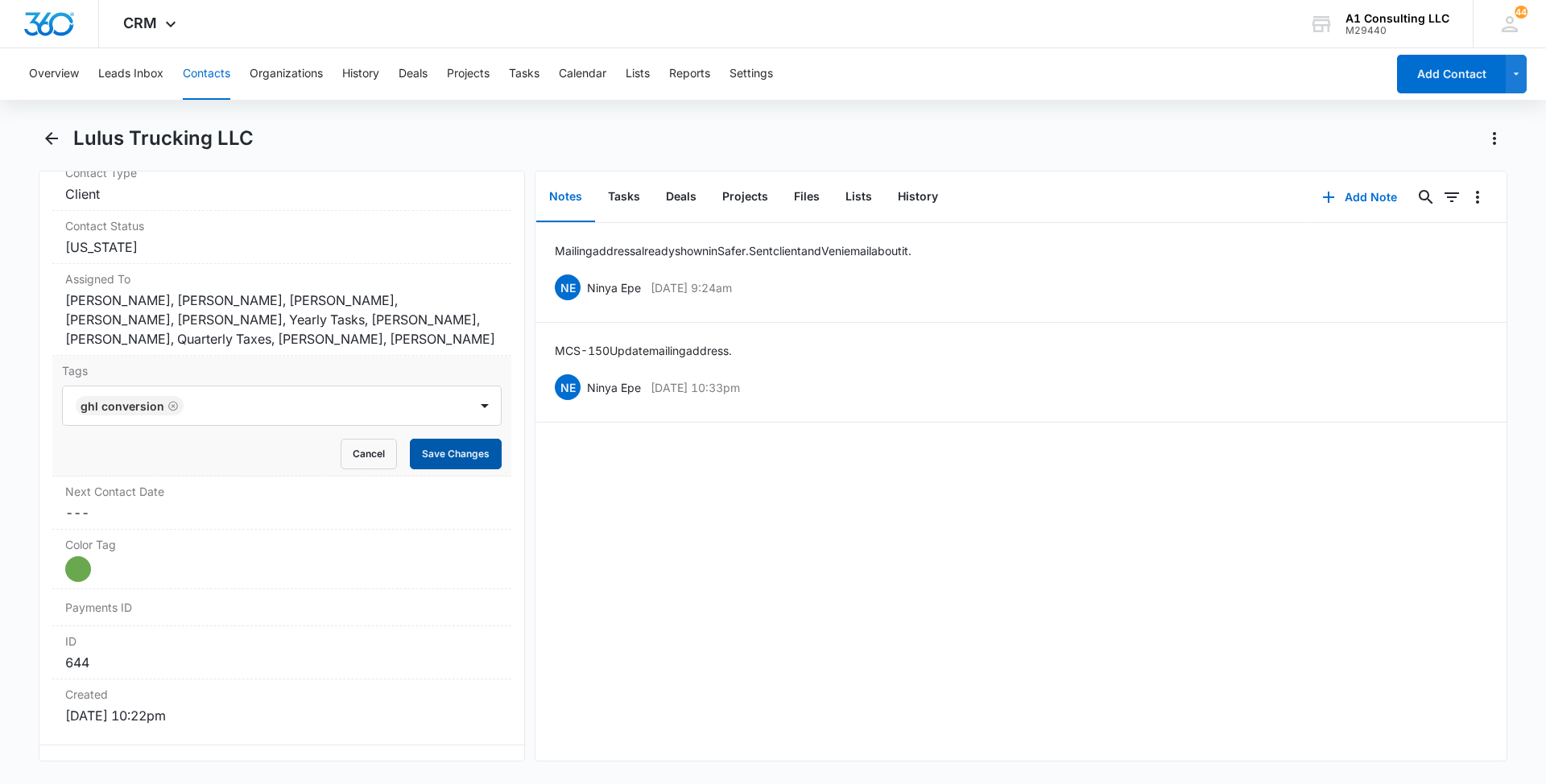
click at [446, 461] on button "Save Changes" at bounding box center [456, 454] width 92 height 31
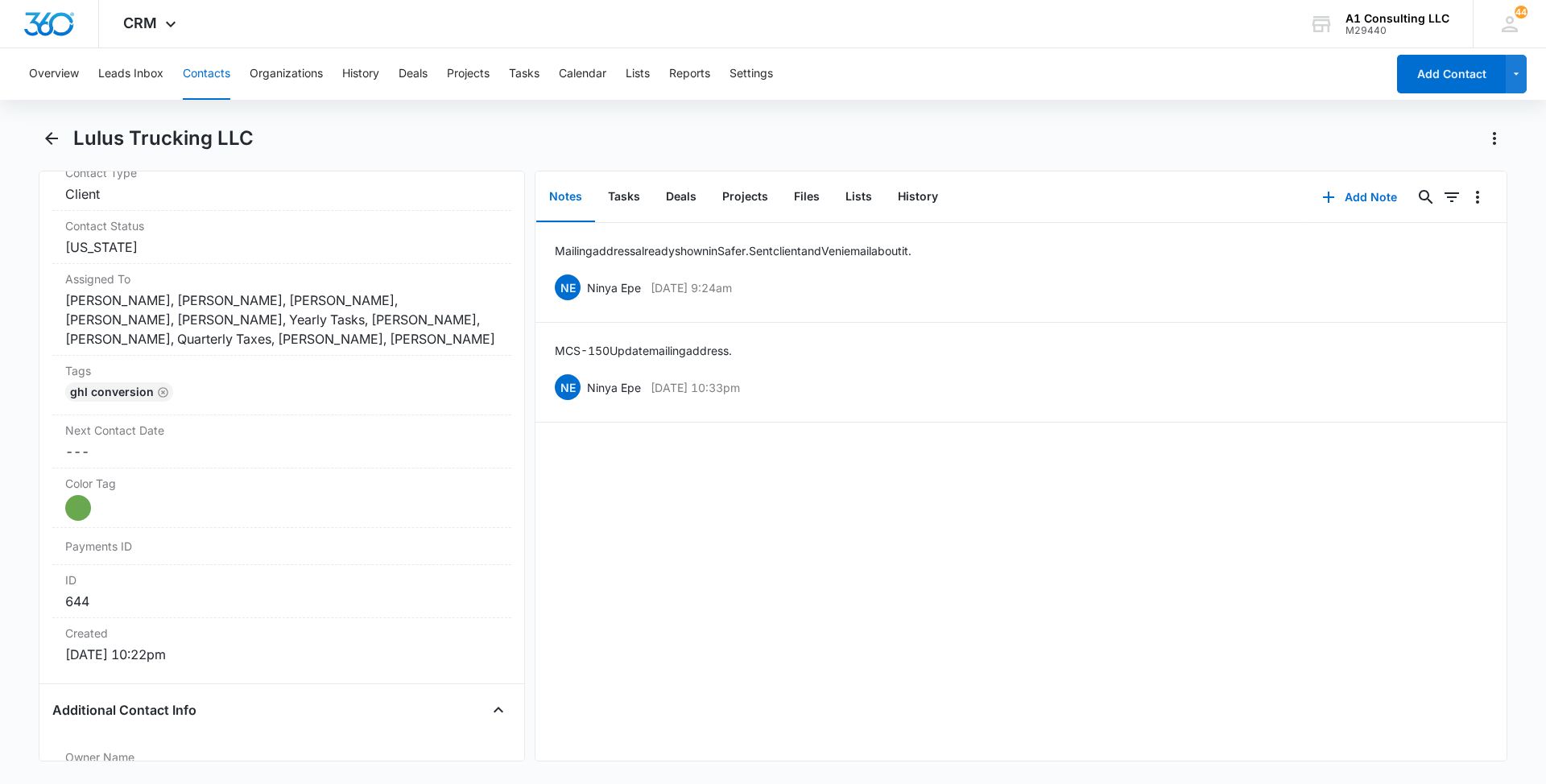
click at [189, 72] on button "Contacts" at bounding box center [206, 74] width 47 height 51
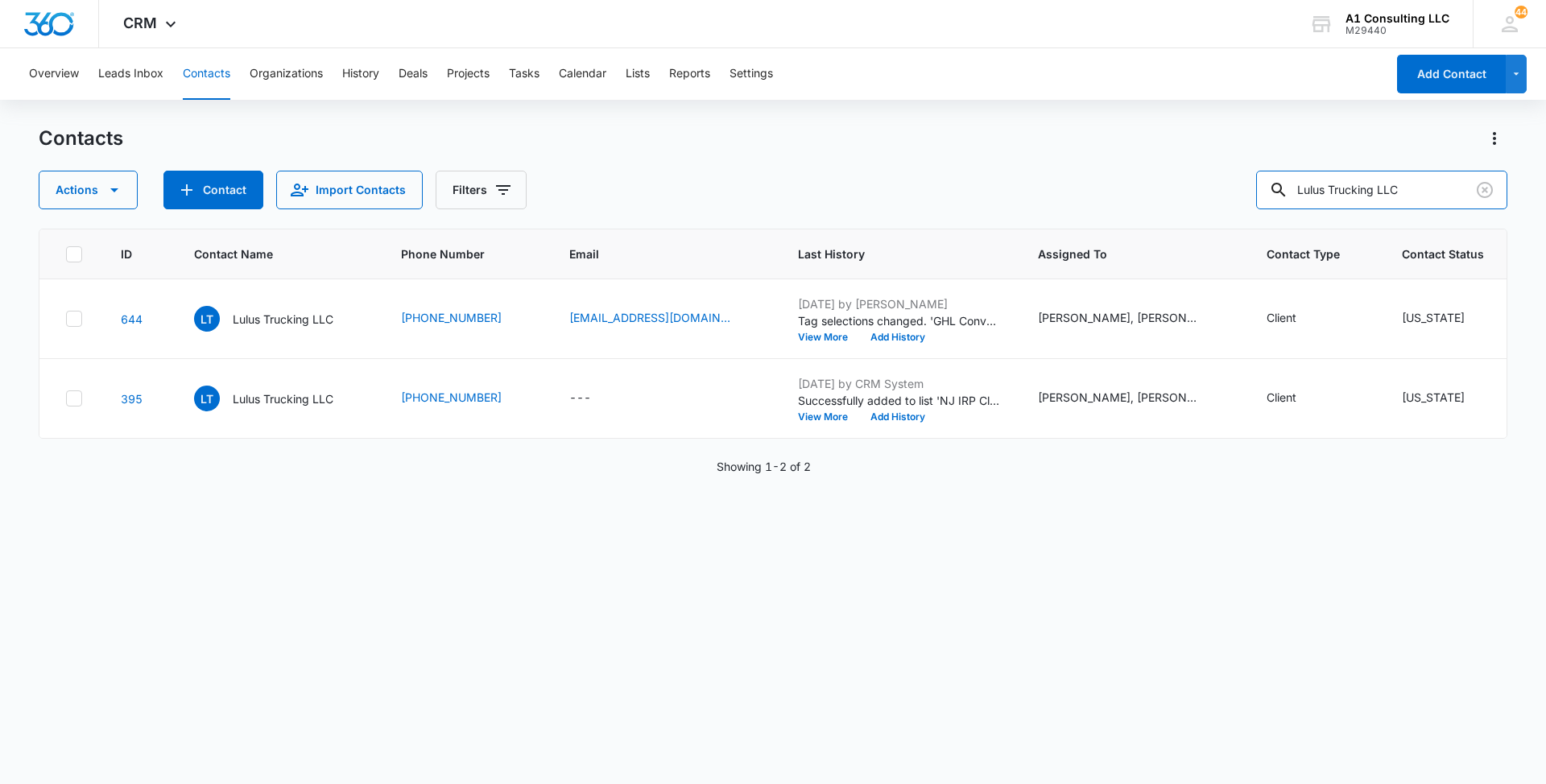
drag, startPoint x: 1427, startPoint y: 190, endPoint x: 1197, endPoint y: 183, distance: 230.1
click at [1197, 183] on div "Actions Contact Import Contacts Filters Lulus Trucking LLC" at bounding box center [773, 189] width 1469 height 39
paste input "STB Services"
type input "STB Services LLC"
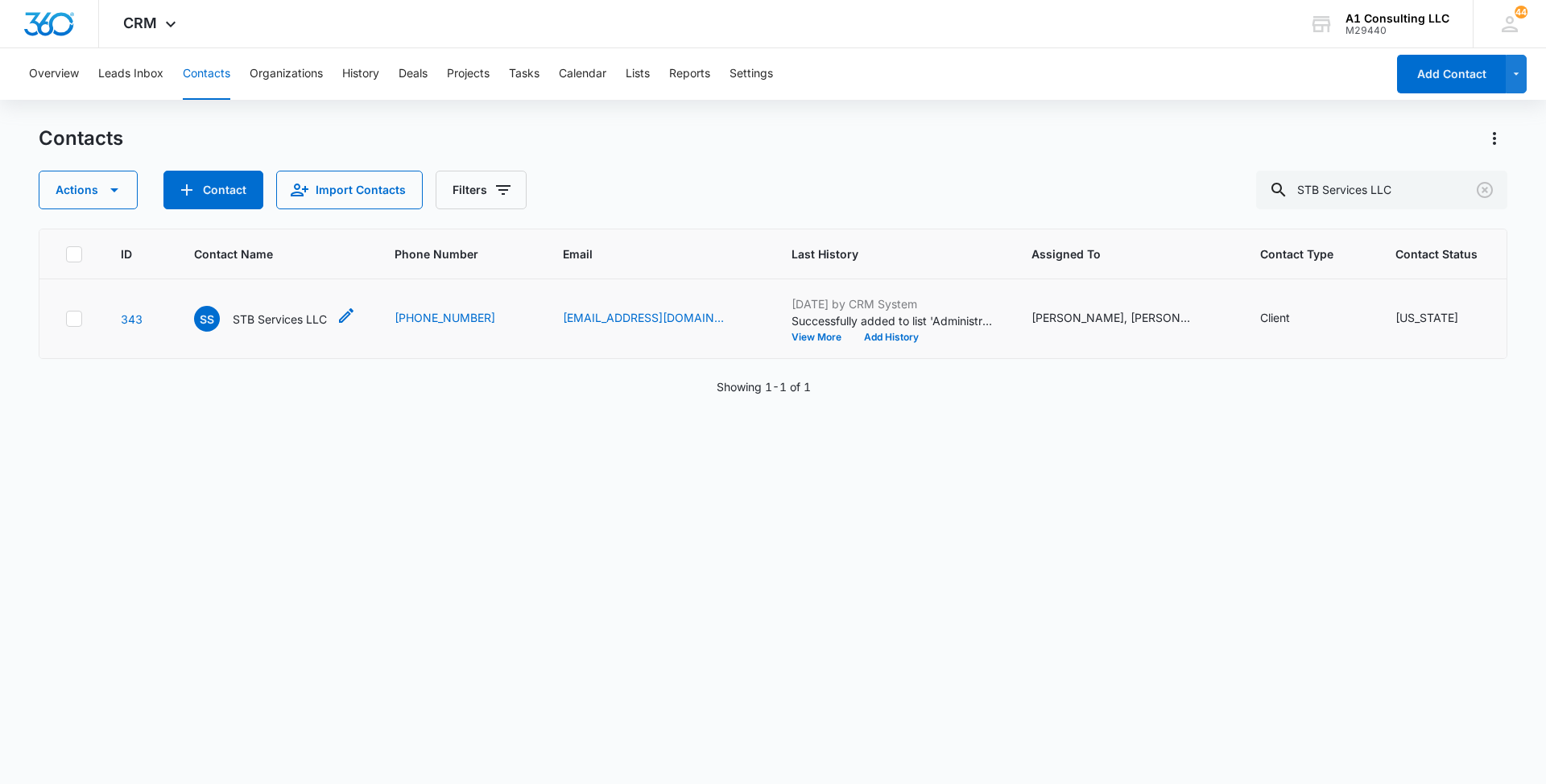
click at [269, 327] on p "STB Services LLC" at bounding box center [280, 319] width 94 height 17
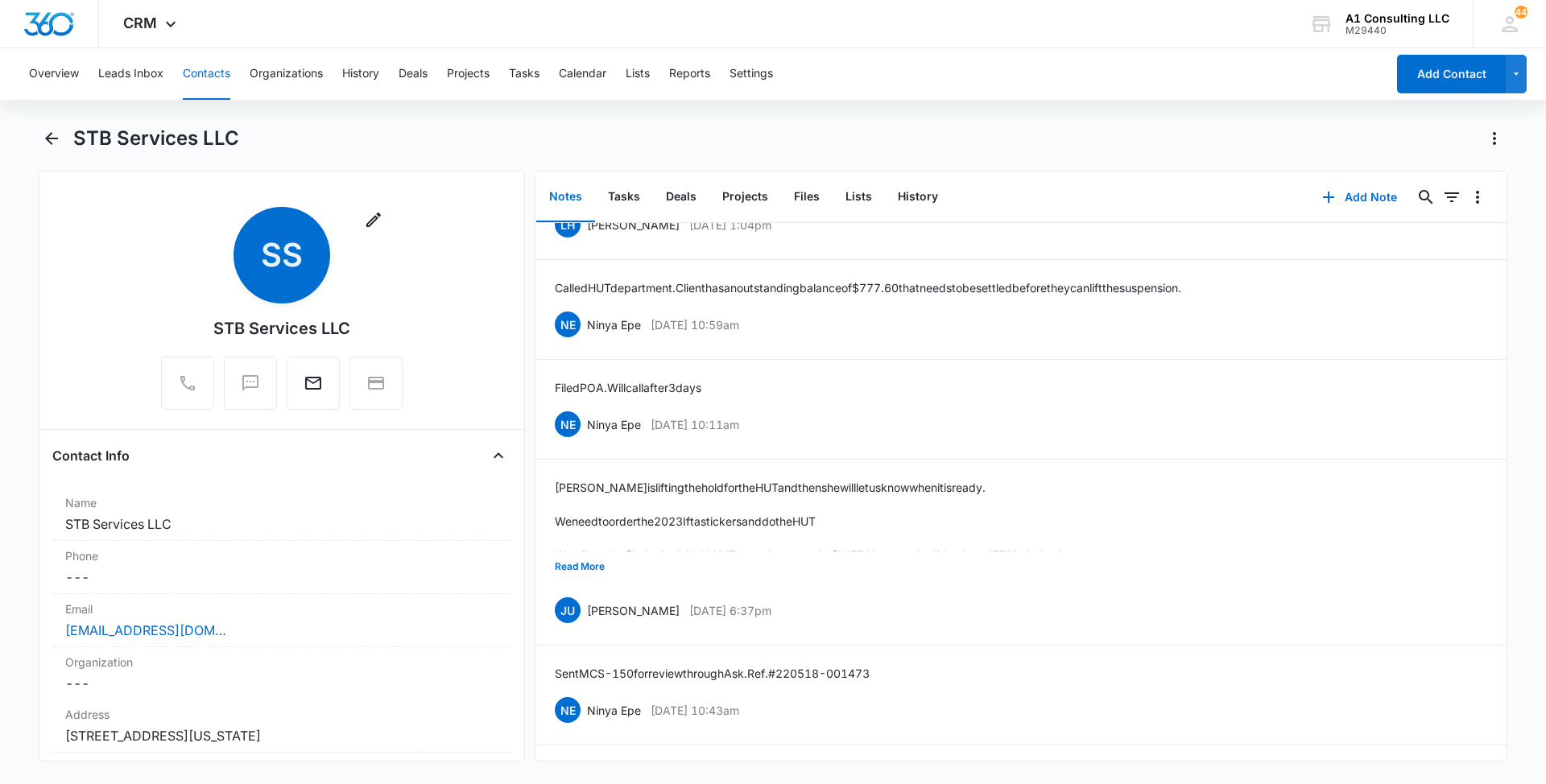
scroll to position [516, 0]
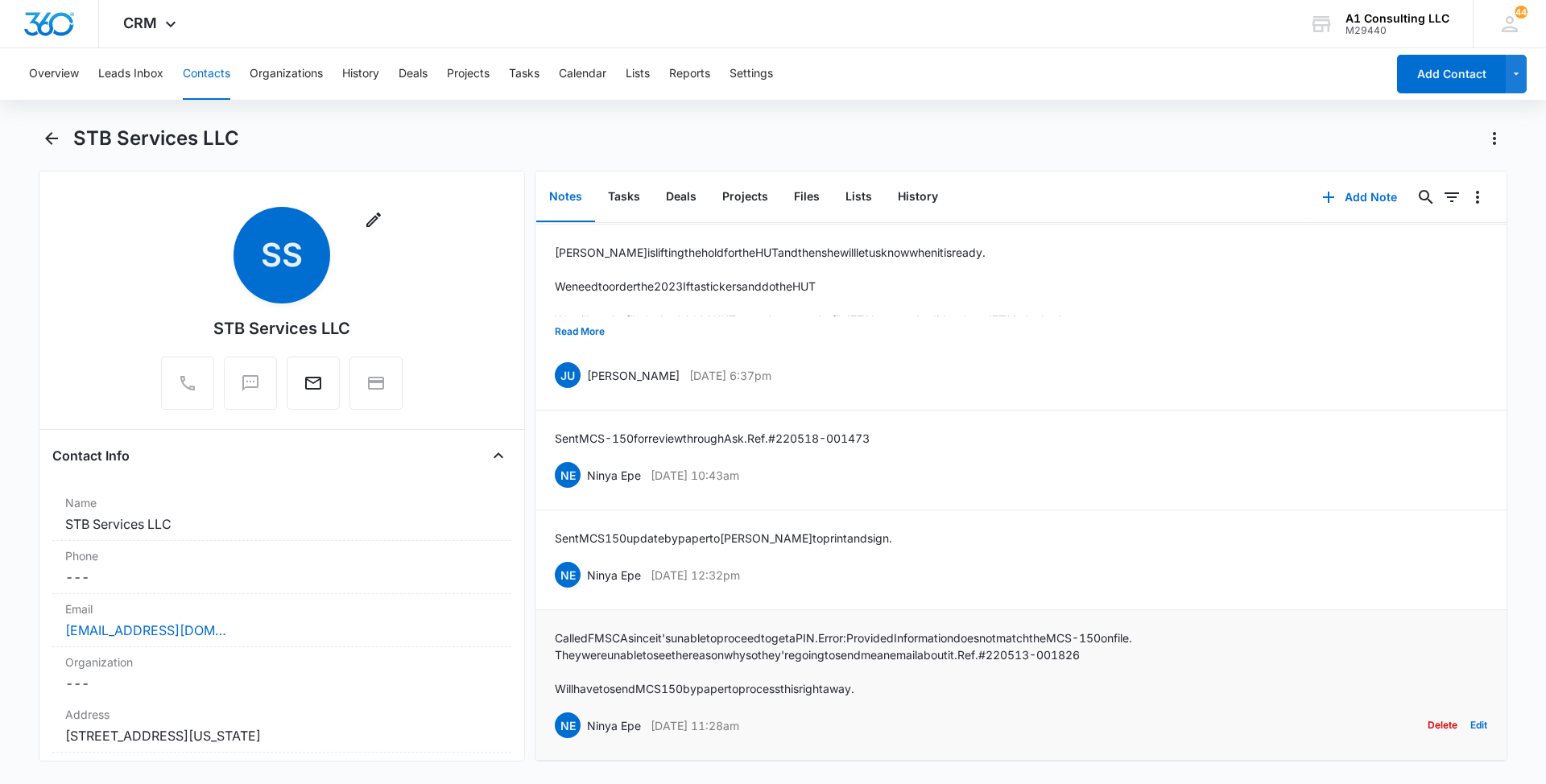
drag, startPoint x: 805, startPoint y: 703, endPoint x: 586, endPoint y: 710, distance: 219.1
click at [586, 710] on div "NE Ninya Epe May 13, 2022 at 11:28am Delete Edit" at bounding box center [1021, 725] width 932 height 31
copy div "Ninya Epe May 13, 2022 at 11:28am"
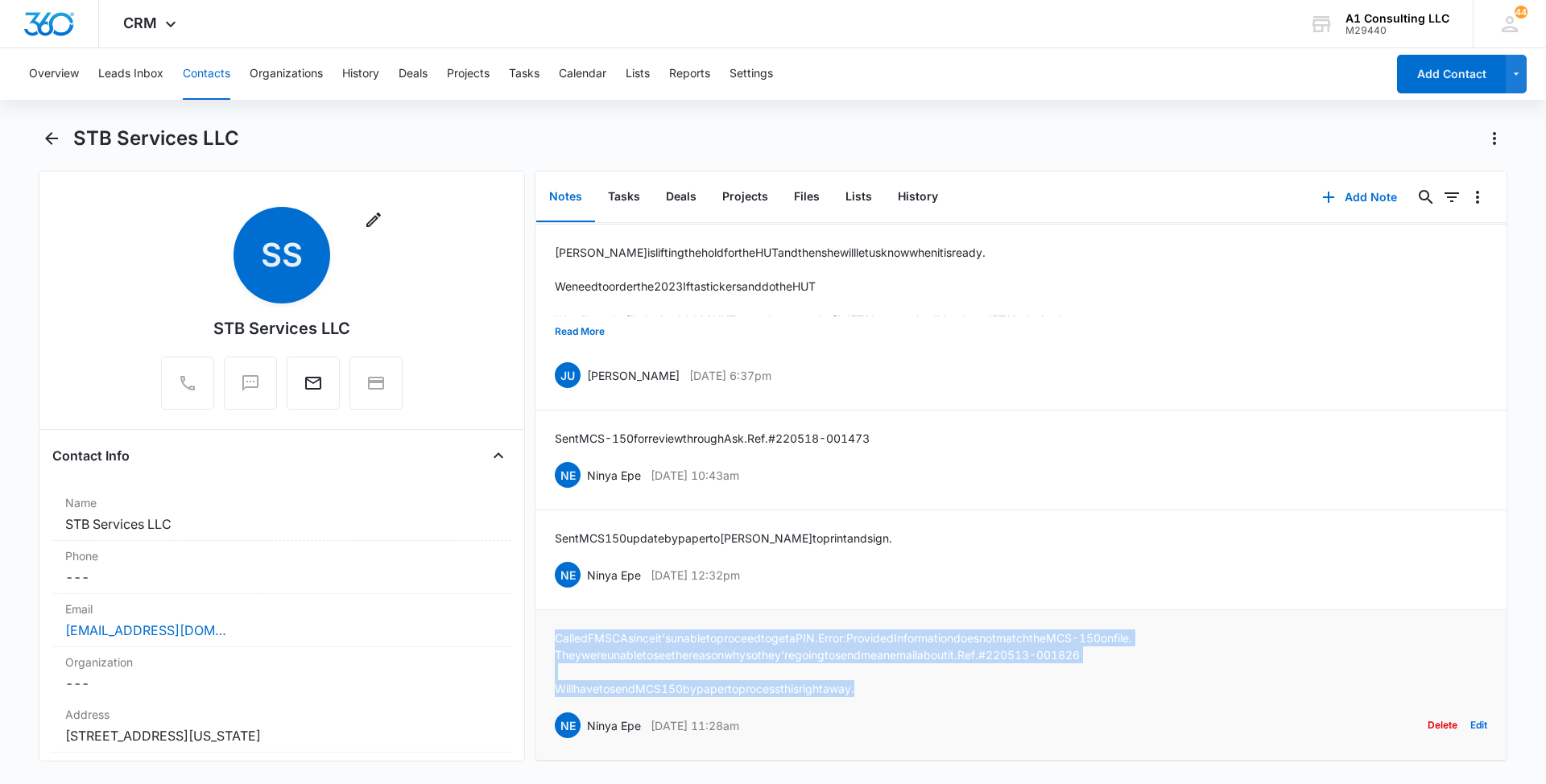
drag, startPoint x: 778, startPoint y: 658, endPoint x: 556, endPoint y: 610, distance: 227.1
click at [556, 610] on li "Called FMSCA since it's unable to proceed to get a PIN. Error: Provided Informa…" at bounding box center [1021, 686] width 971 height 151
copy div "Called FMSCA since it's unable to proceed to get a PIN. Error: Provided Informa…"
drag, startPoint x: 802, startPoint y: 560, endPoint x: 587, endPoint y: 555, distance: 215.1
click at [587, 560] on div "NE Ninya Epe May 16, 2022 at 12:32pm Delete Edit" at bounding box center [1021, 575] width 932 height 31
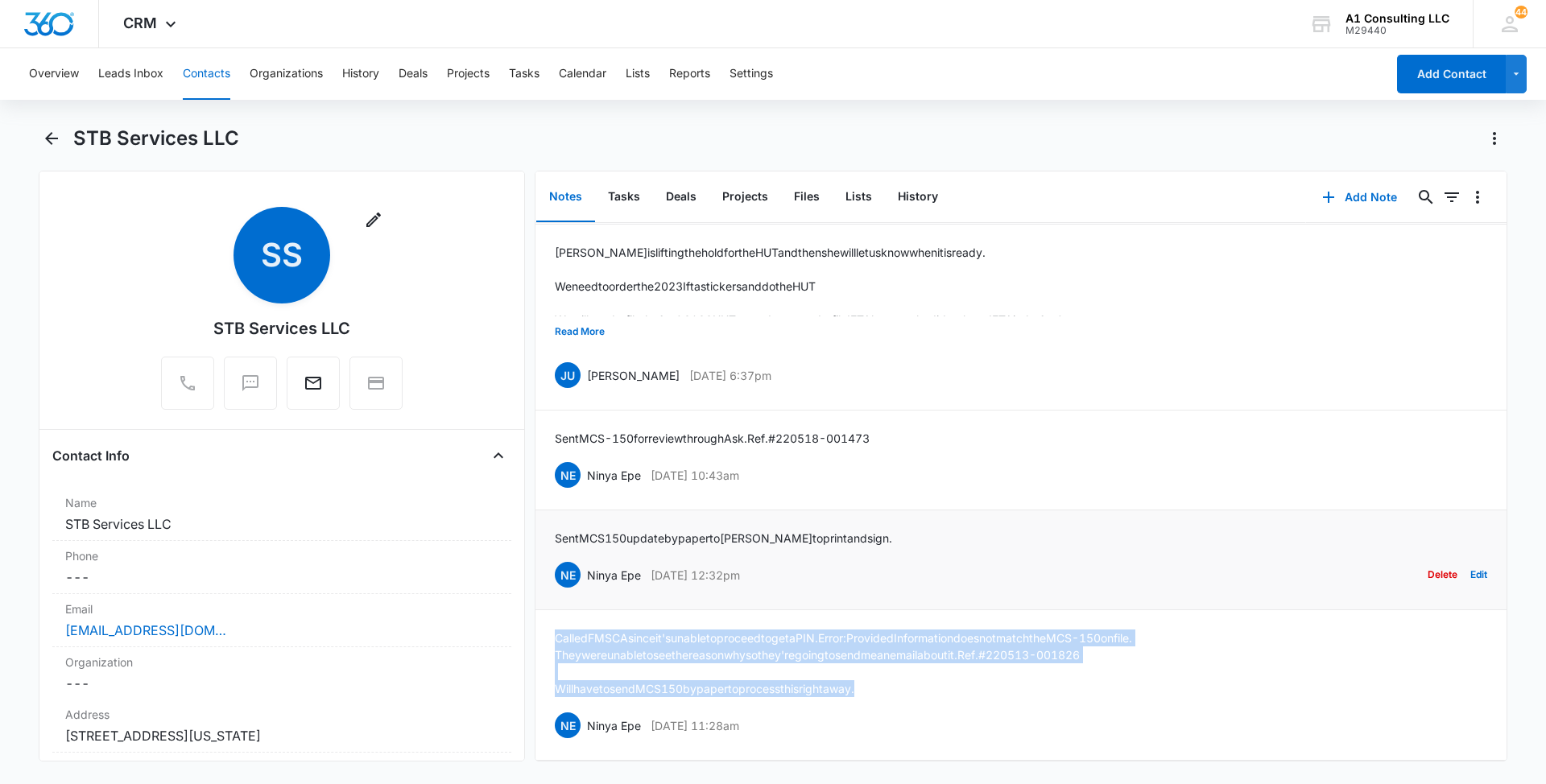
copy div "Ninya Epe May 16, 2022 at 12:32pm"
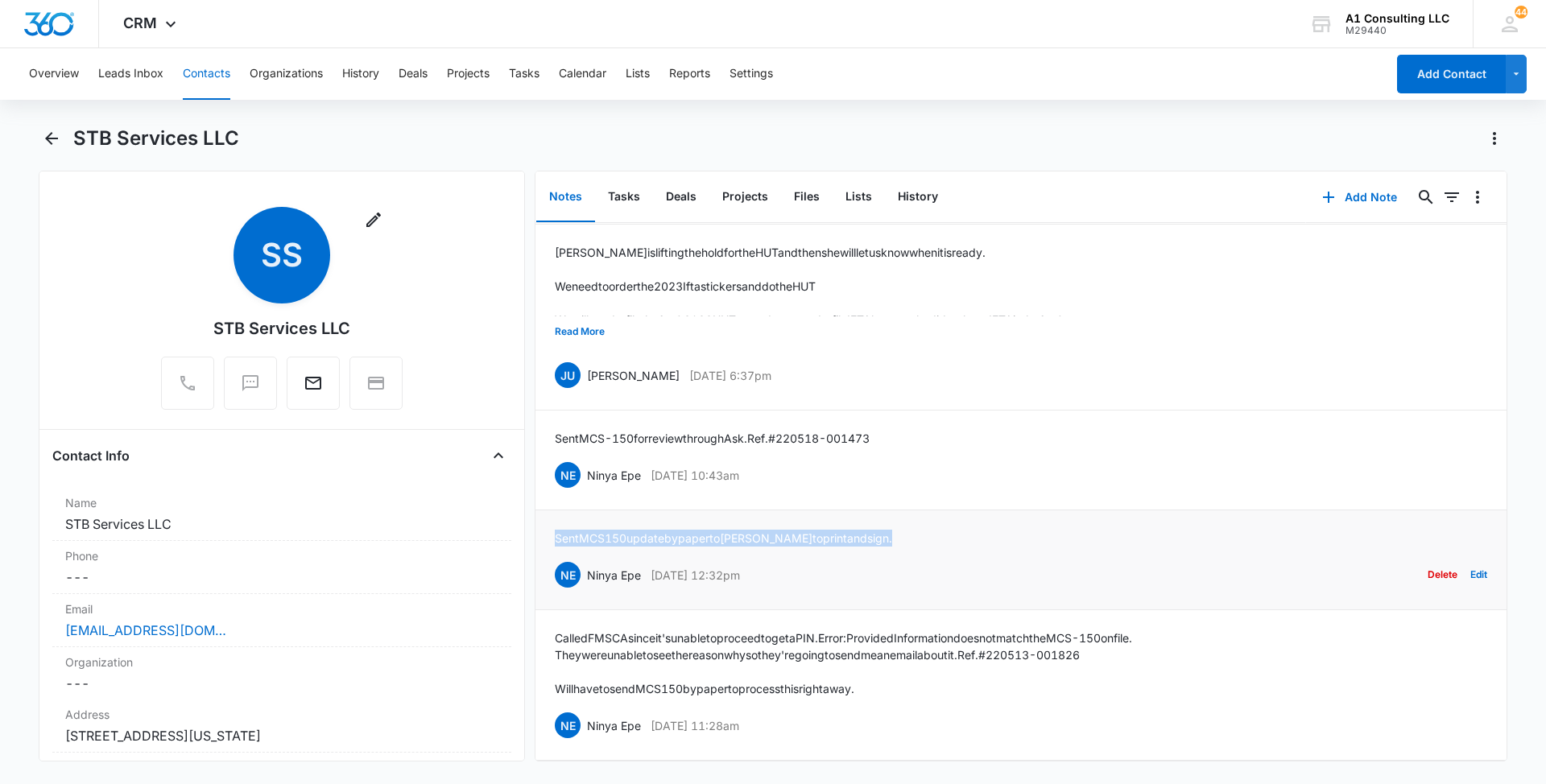
drag, startPoint x: 870, startPoint y: 518, endPoint x: 558, endPoint y: 523, distance: 312.0
click at [558, 530] on div "Sent MCS150 update by paper to Zakiya to print and sign. NE Ninya Epe May 16, 2…" at bounding box center [1021, 560] width 932 height 60
copy p "Sent MCS150 update by paper to Zakiya to print and sign."
drag, startPoint x: 811, startPoint y: 453, endPoint x: 589, endPoint y: 453, distance: 222.0
click at [589, 460] on div "NE Ninya Epe May 18, 2022 at 10:43am Delete Edit" at bounding box center [1021, 475] width 932 height 31
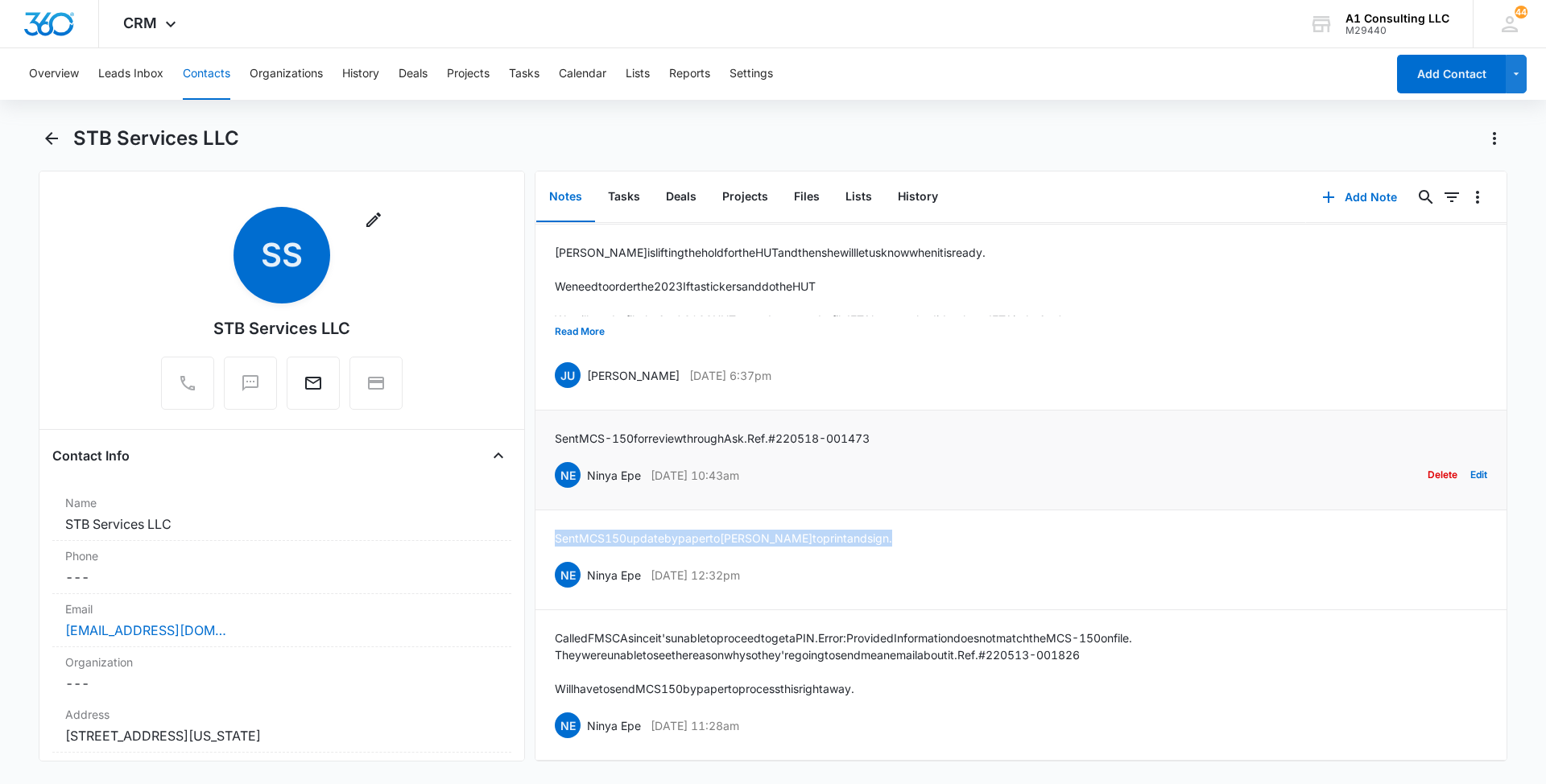
copy div "Ninya Epe May 18, 2022 at 10:43am"
drag, startPoint x: 899, startPoint y: 415, endPoint x: 553, endPoint y: 411, distance: 346.0
click at [553, 411] on li "Sent MCS-150 for review through Ask. Ref. #220518-001473 NE Ninya Epe May 18, 2…" at bounding box center [1021, 461] width 971 height 100
copy p "Sent MCS-150 for review through Ask. Ref. #220518-001473"
